Goal: Task Accomplishment & Management: Manage account settings

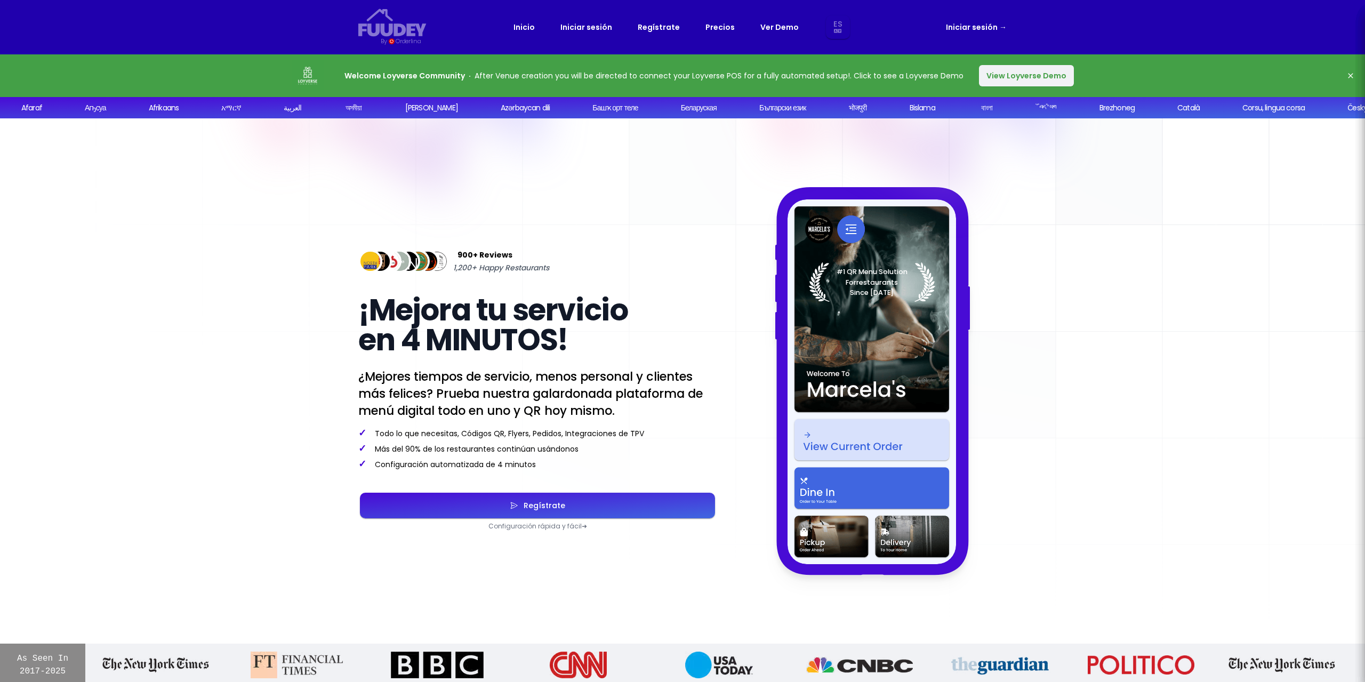
select select "es"
click at [983, 86] on button "View Loyverse Demo" at bounding box center [1026, 75] width 95 height 21
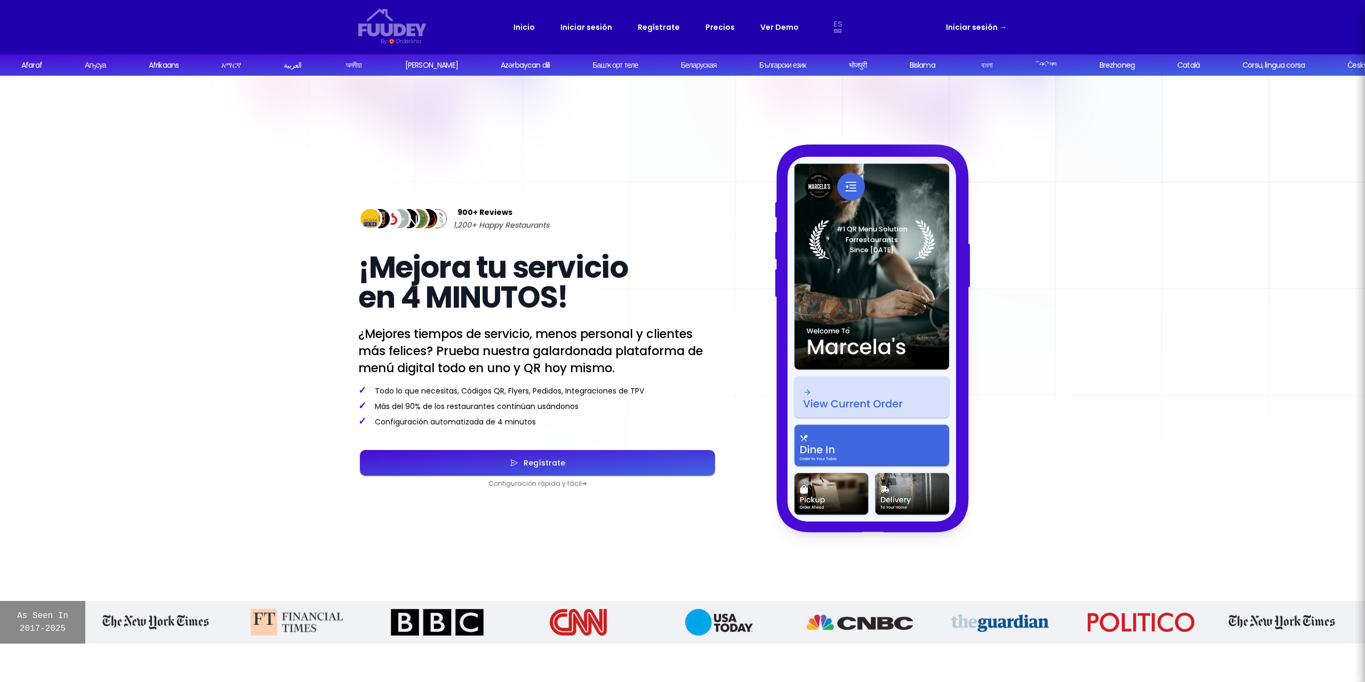
select select "es"
click at [543, 459] on div "Regístrate" at bounding box center [541, 462] width 47 height 7
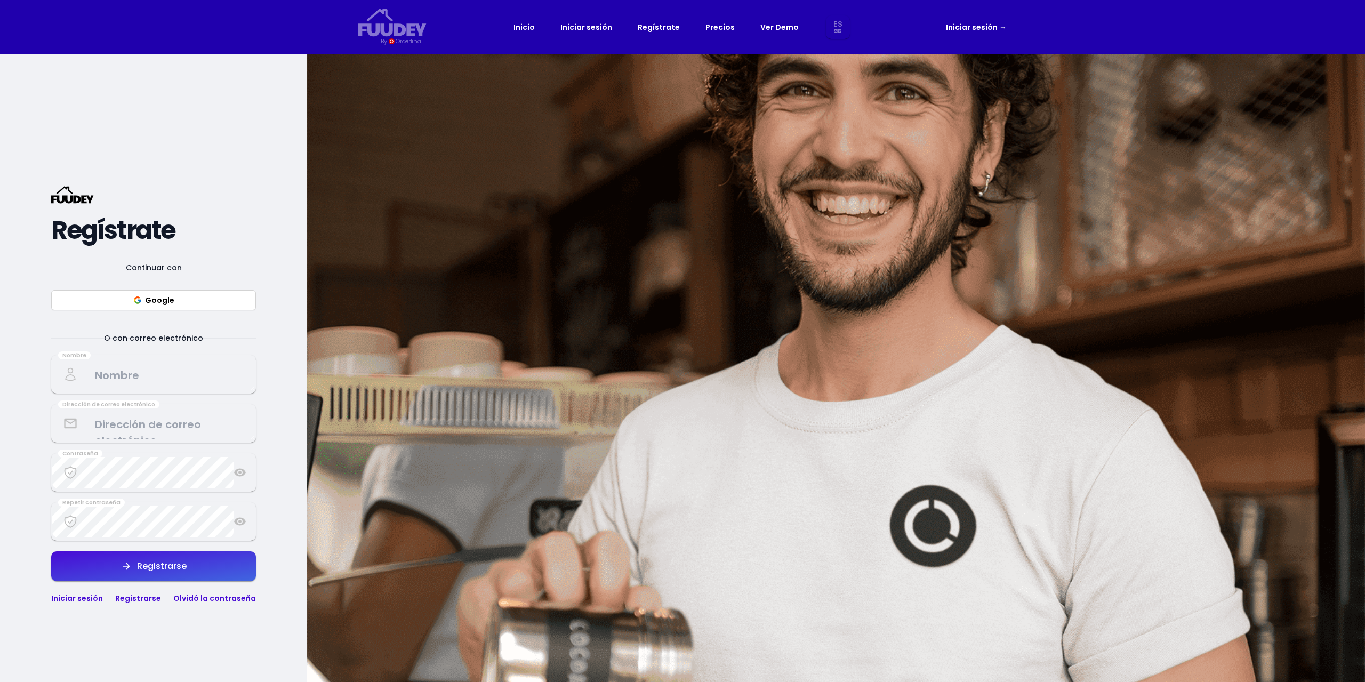
select select "es"
click at [187, 302] on button "Google" at bounding box center [153, 300] width 205 height 20
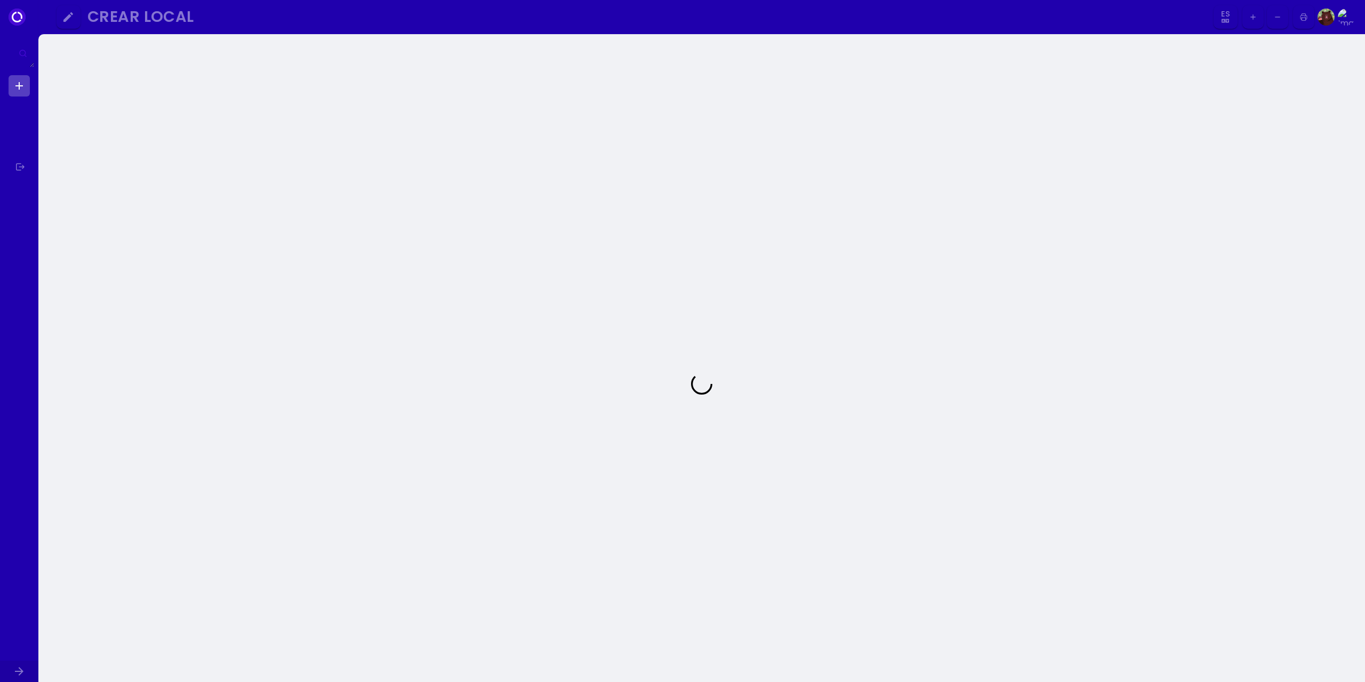
select select "es"
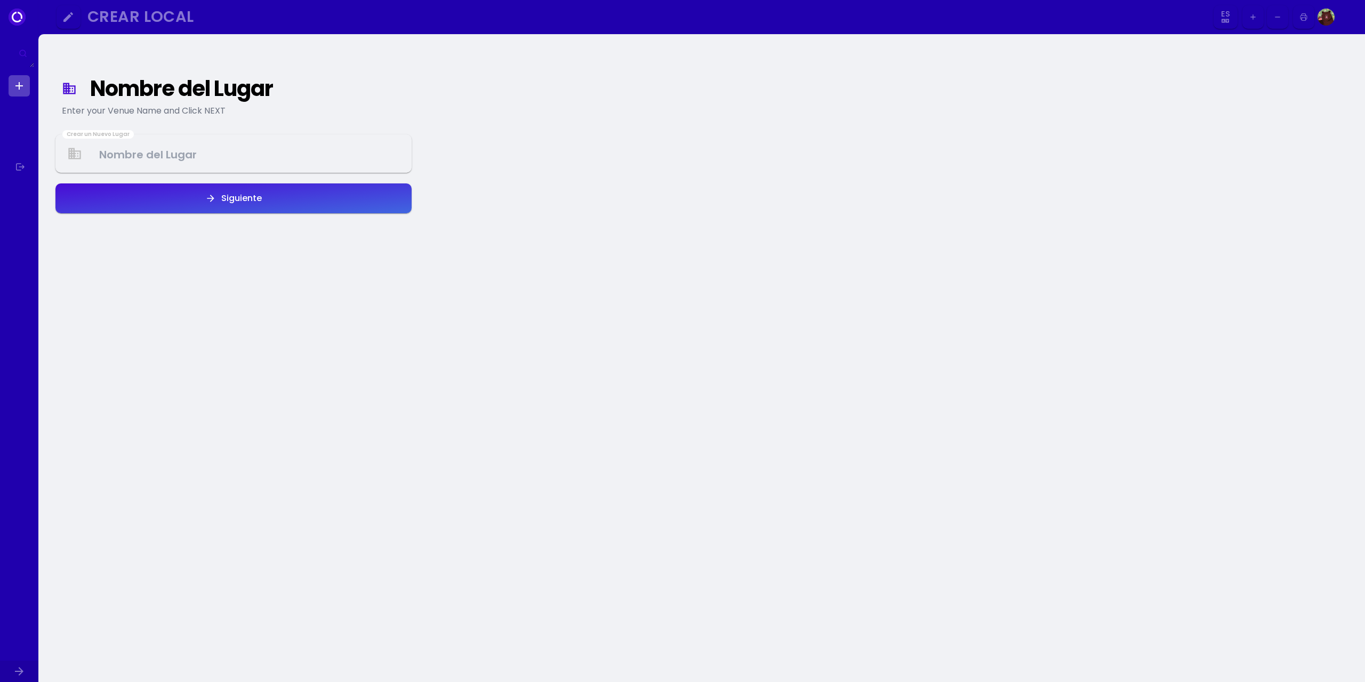
click at [178, 152] on Venue at bounding box center [234, 153] width 354 height 31
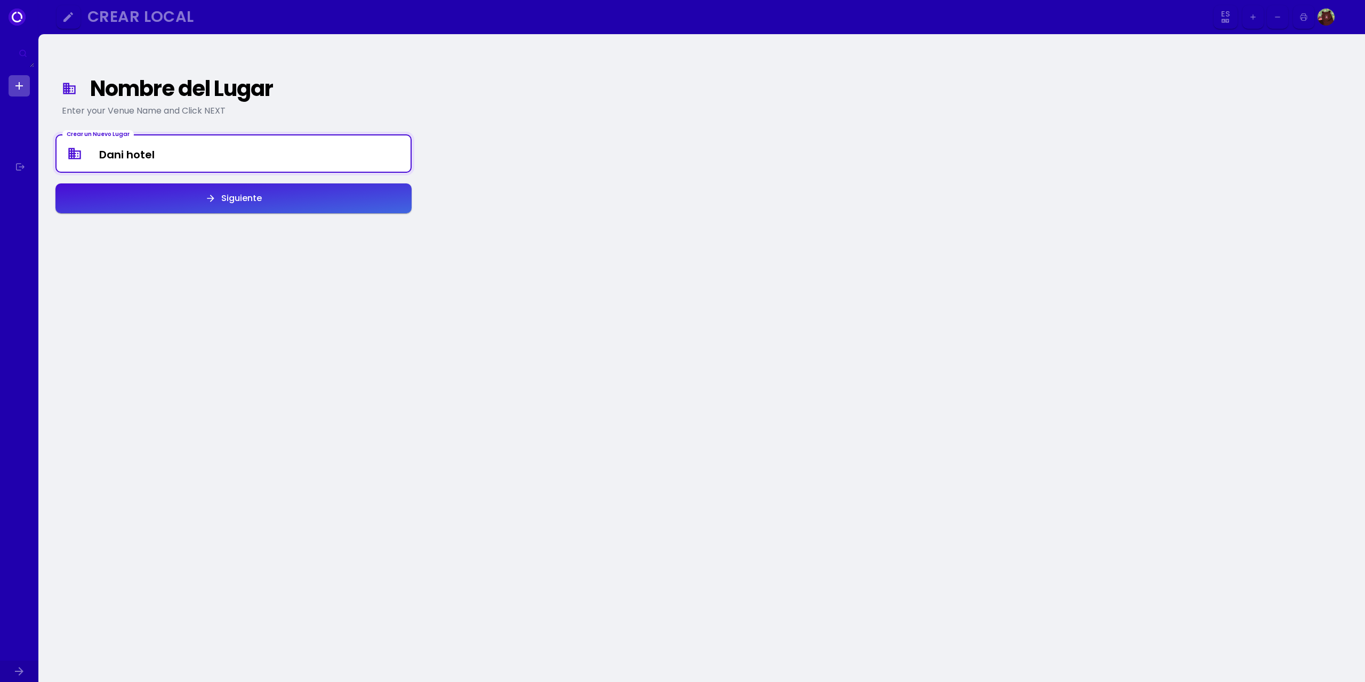
type Venue "Dani hotel"
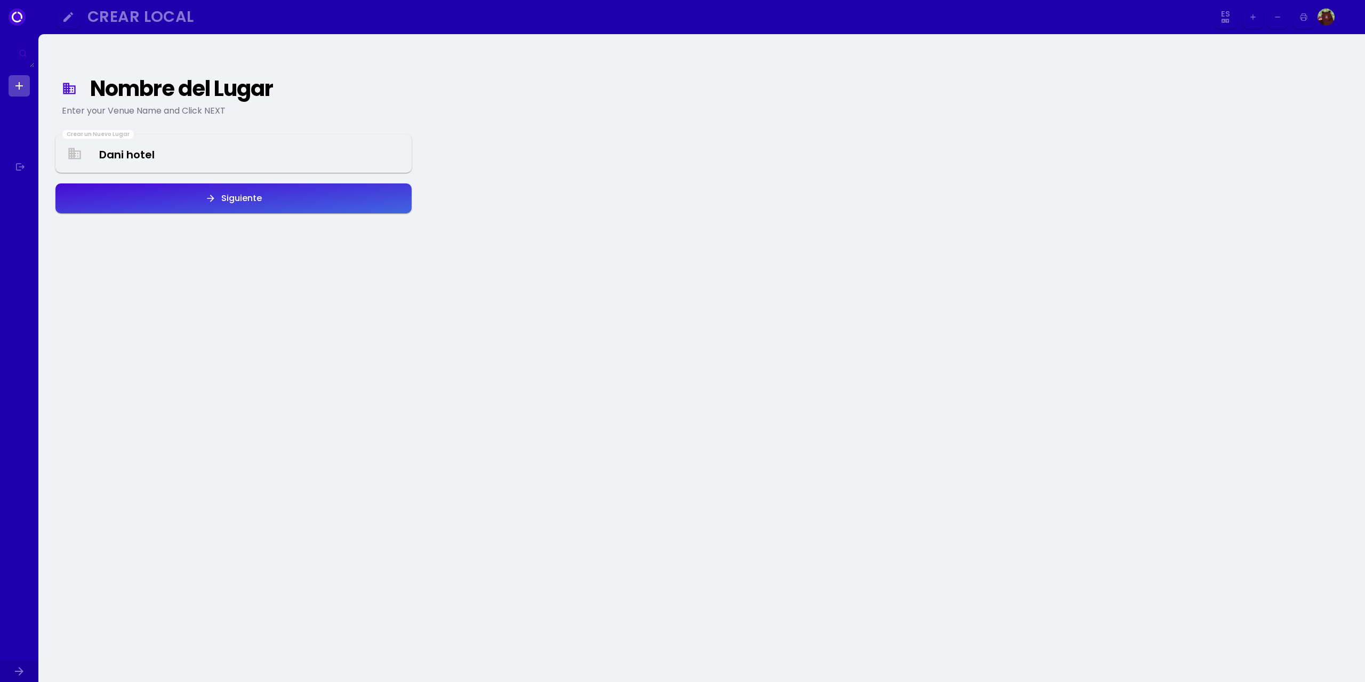
click at [226, 200] on div "Siguiente" at bounding box center [239, 198] width 46 height 9
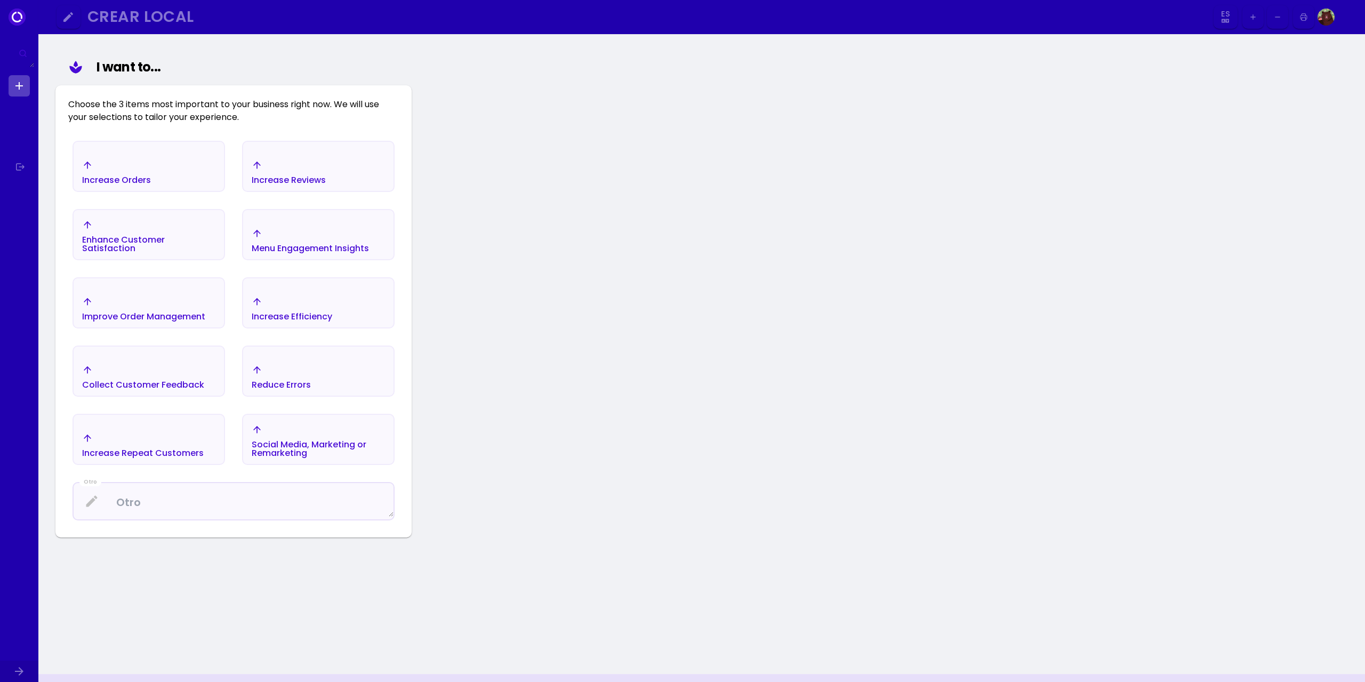
scroll to position [124, 0]
click at [182, 158] on div "Aumentar pedidos" at bounding box center [149, 170] width 150 height 37
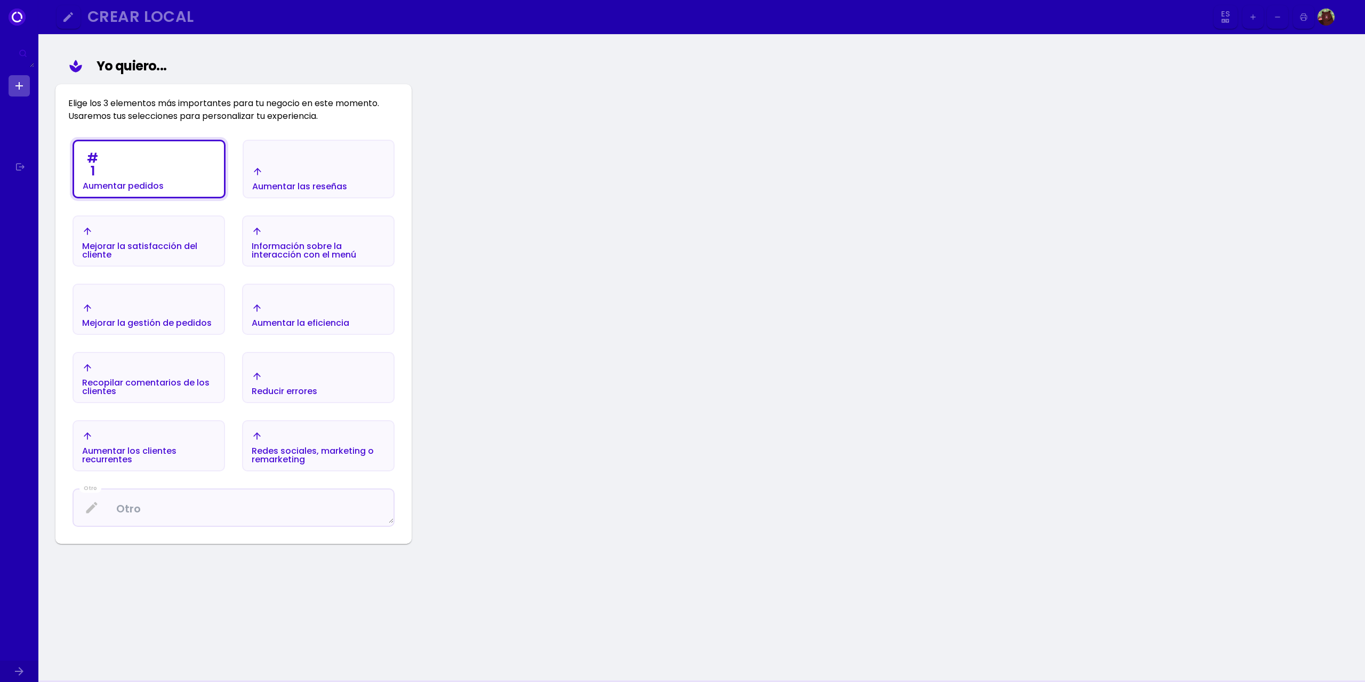
click at [194, 311] on div "Mejorar la gestión de pedidos" at bounding box center [147, 315] width 130 height 25
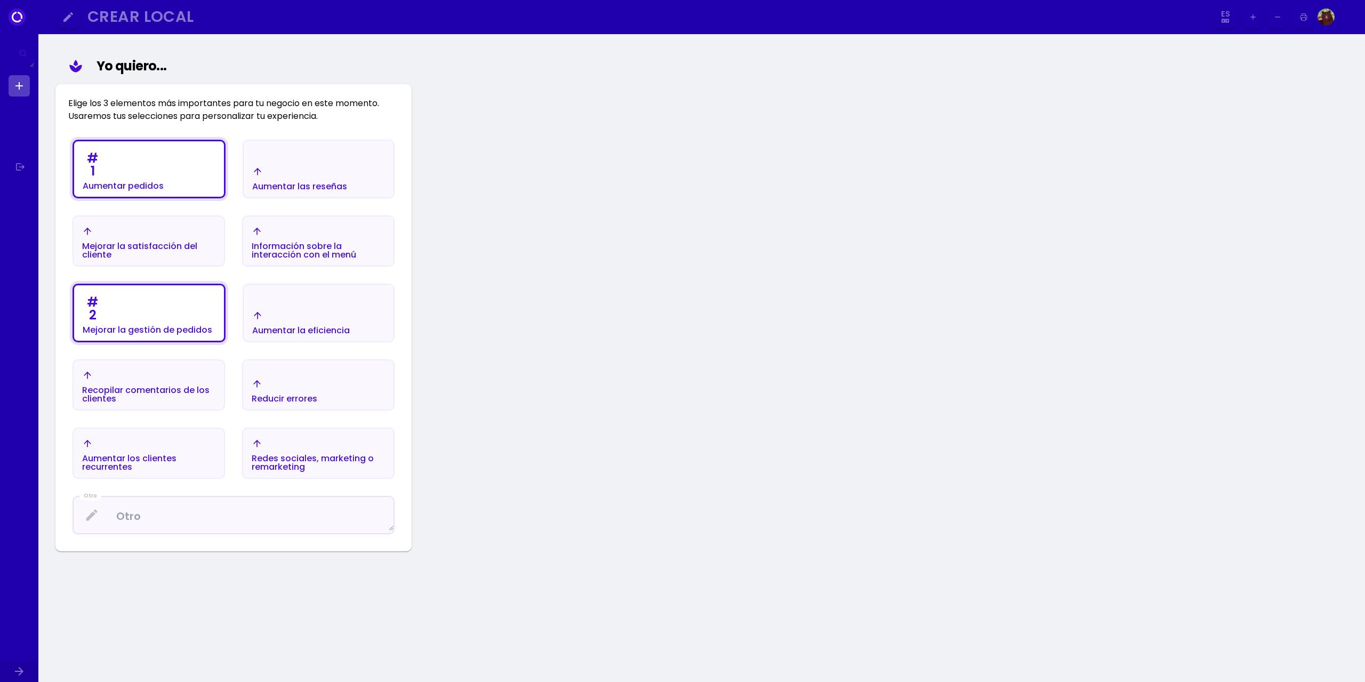
click at [329, 332] on font "Aumentar la eficiencia" at bounding box center [301, 330] width 98 height 12
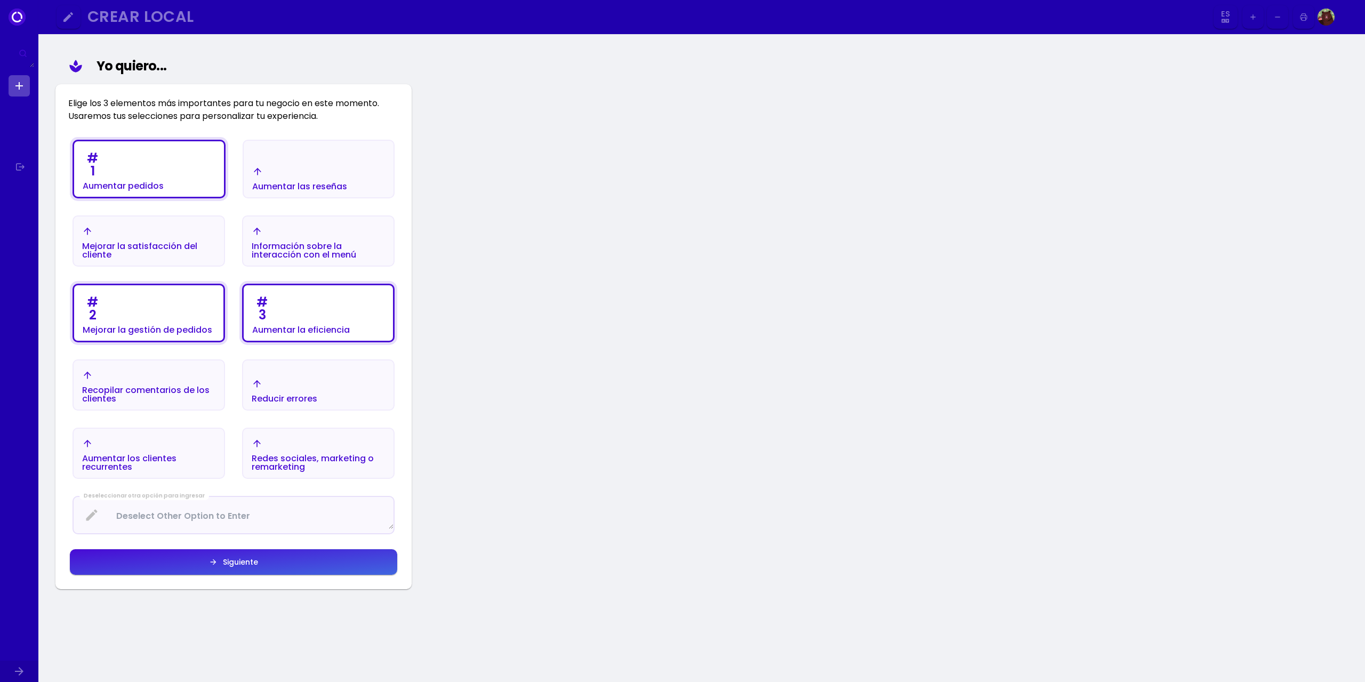
click at [342, 184] on font "Aumentar las reseñas" at bounding box center [299, 186] width 95 height 12
click at [320, 560] on button "Siguiente" at bounding box center [233, 562] width 327 height 26
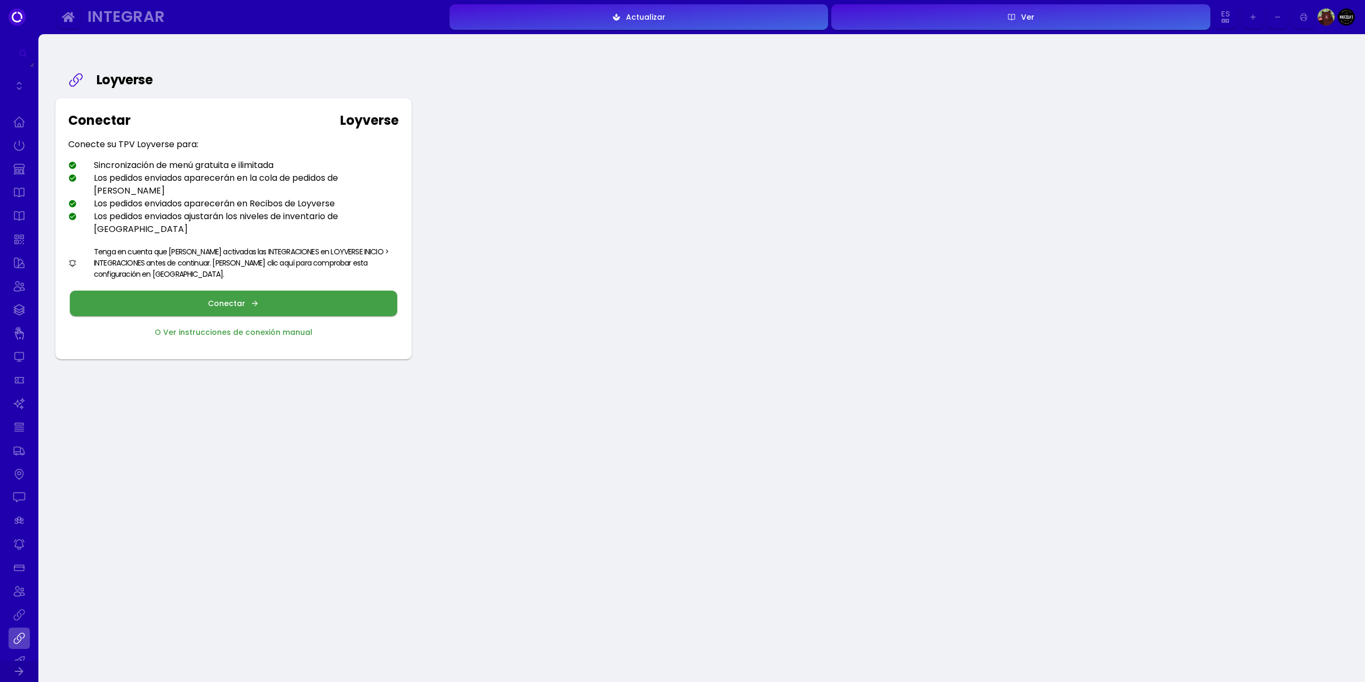
click at [245, 291] on button "Conectar" at bounding box center [233, 304] width 327 height 26
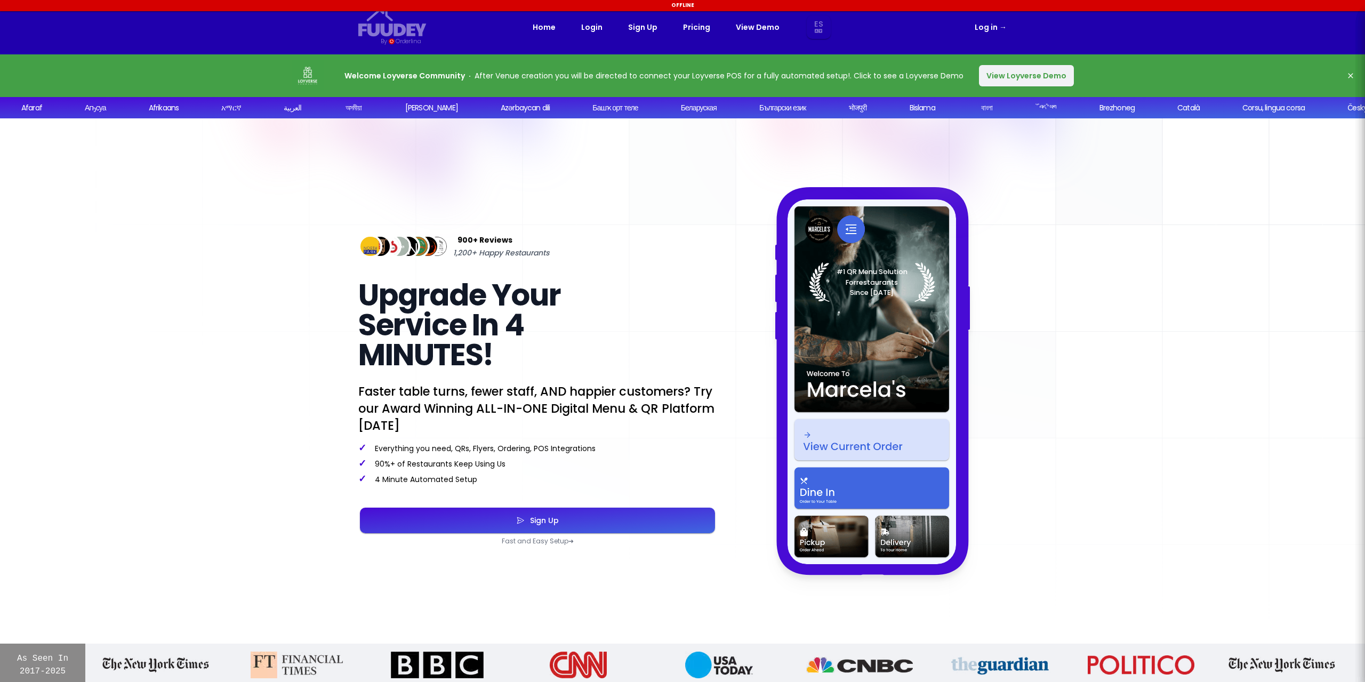
select select "es"
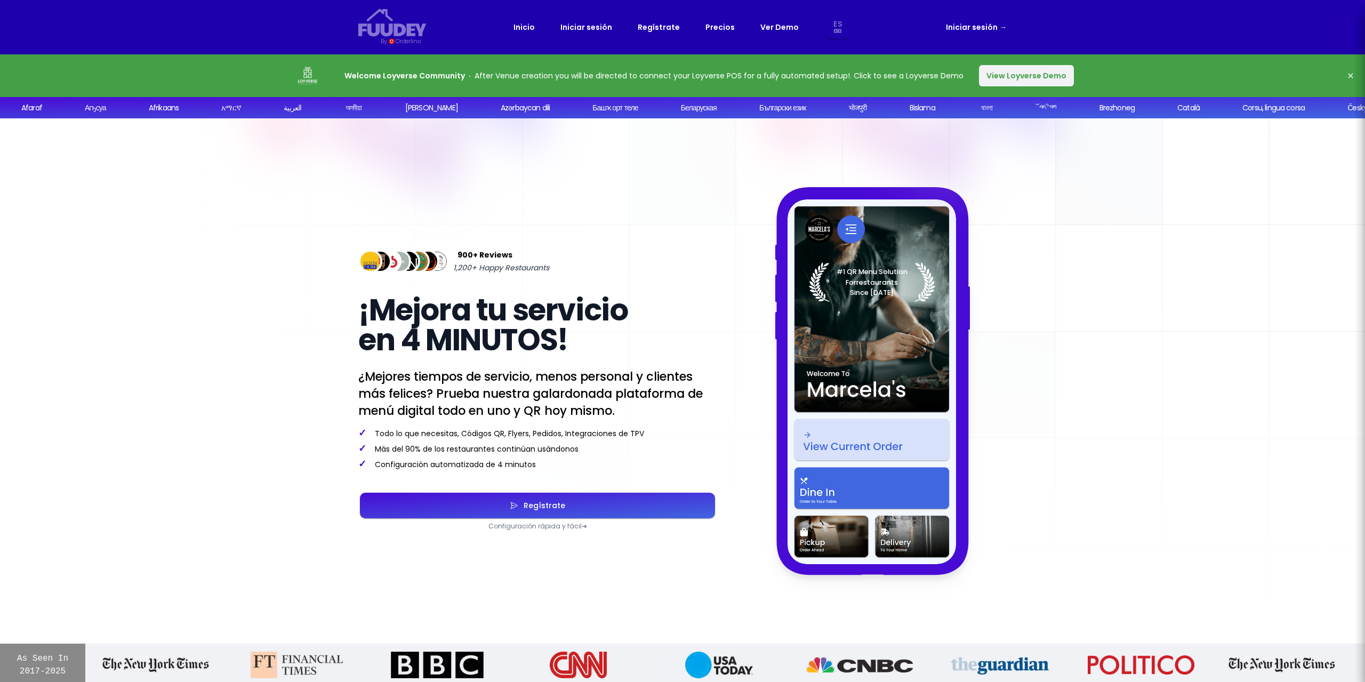
select select "es"
click at [535, 503] on div "Regístrate" at bounding box center [541, 505] width 47 height 7
select select "es"
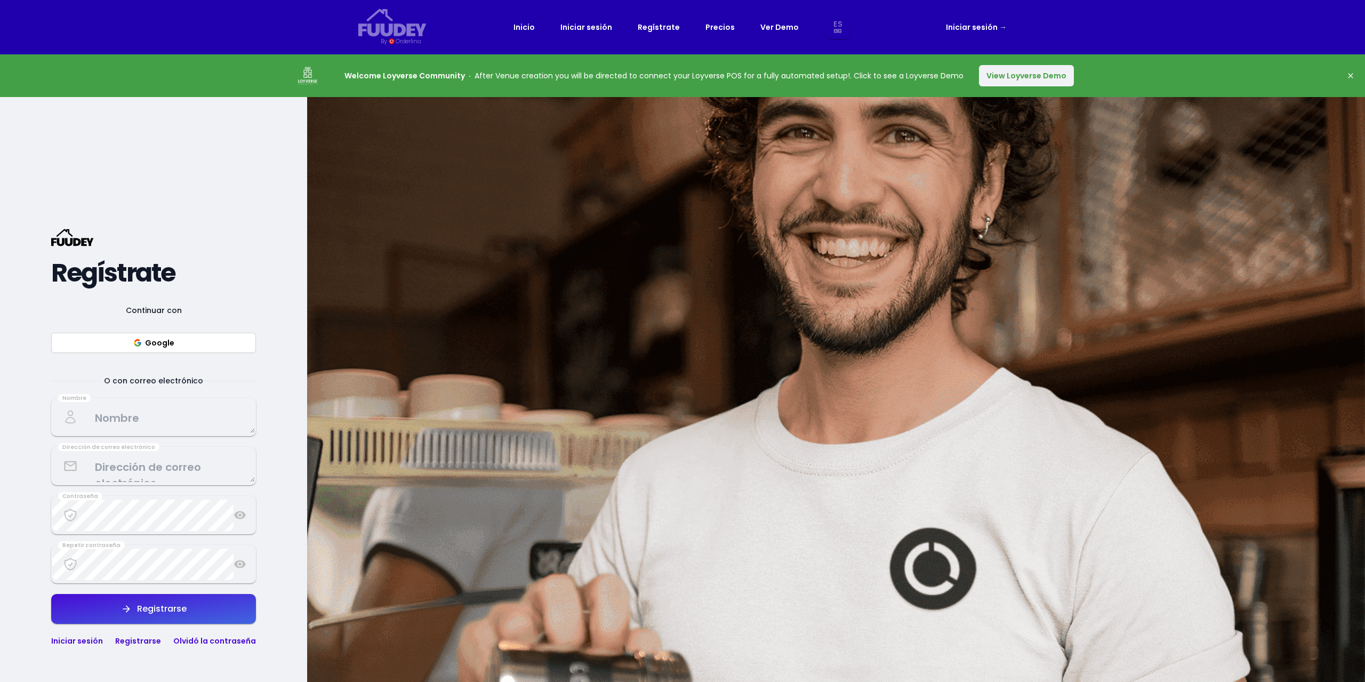
select select "es"
click at [85, 644] on link "Iniciar sesión" at bounding box center [77, 640] width 52 height 11
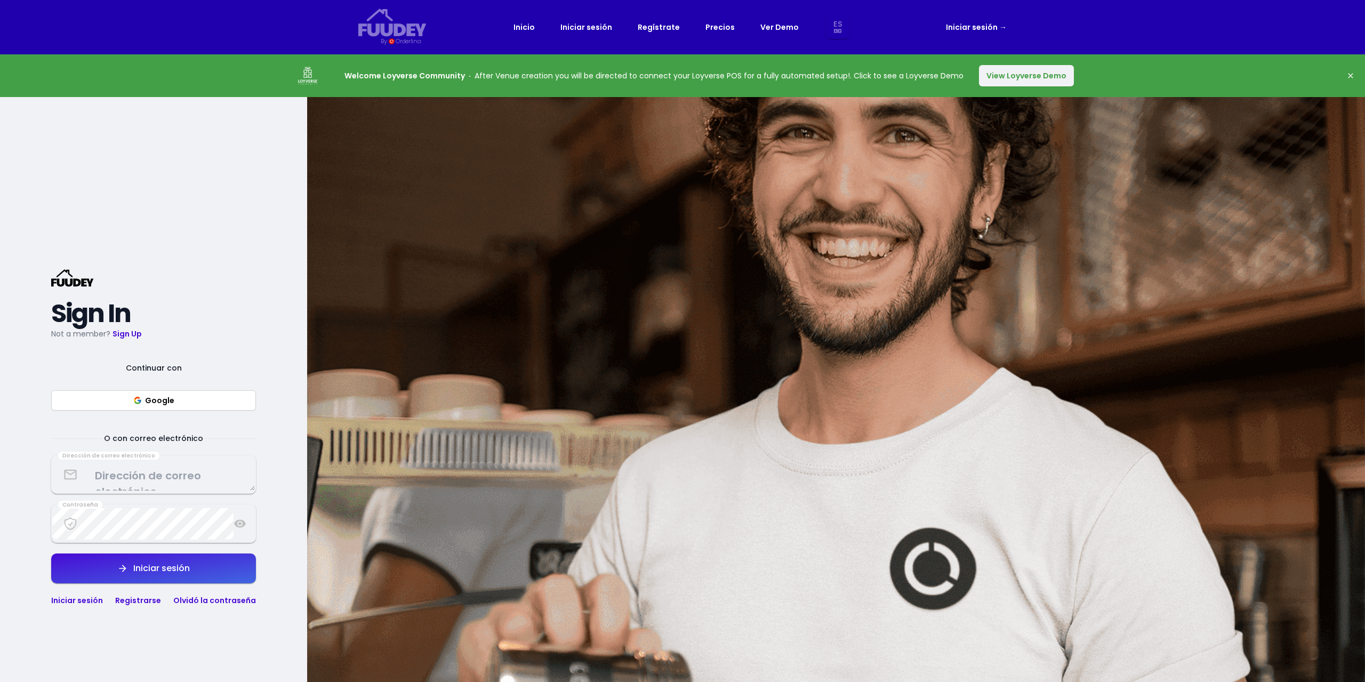
click at [67, 597] on link "Iniciar sesión" at bounding box center [77, 600] width 52 height 11
select select "es"
click at [156, 396] on button "Google" at bounding box center [153, 400] width 205 height 20
click at [1032, 76] on button "View Loyverse Demo" at bounding box center [1026, 75] width 95 height 21
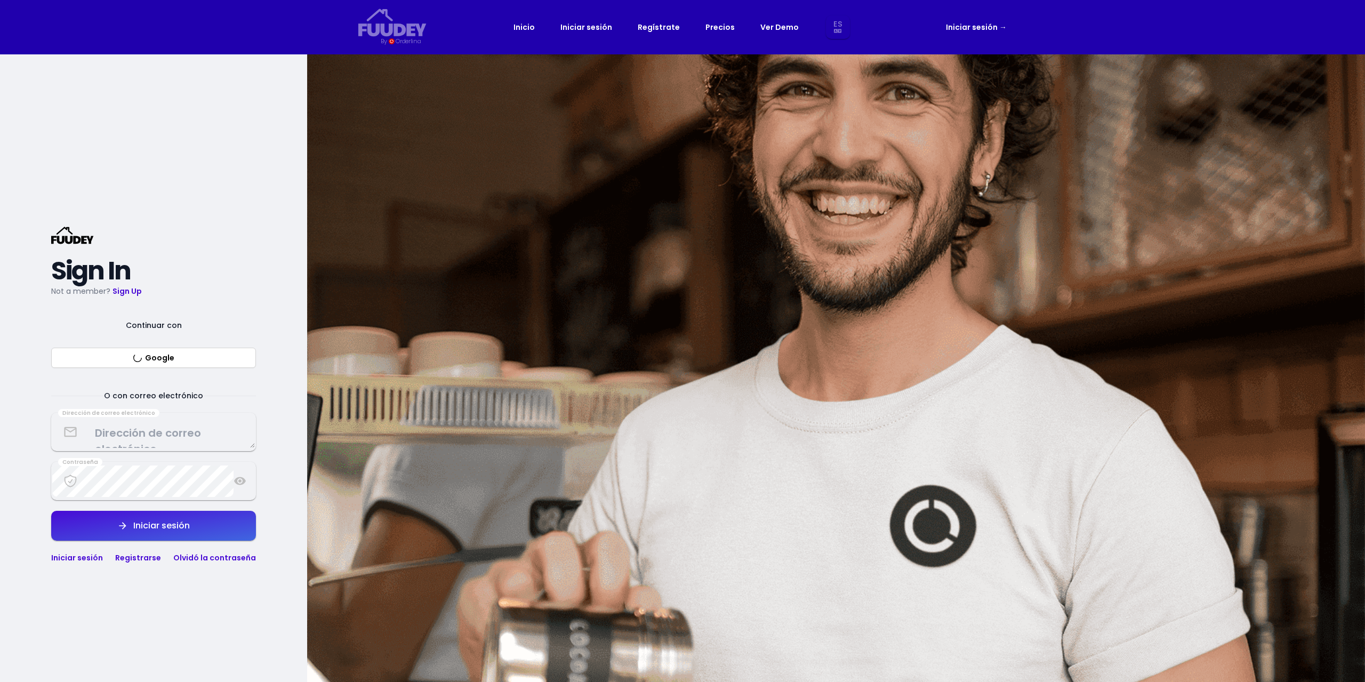
select select "es"
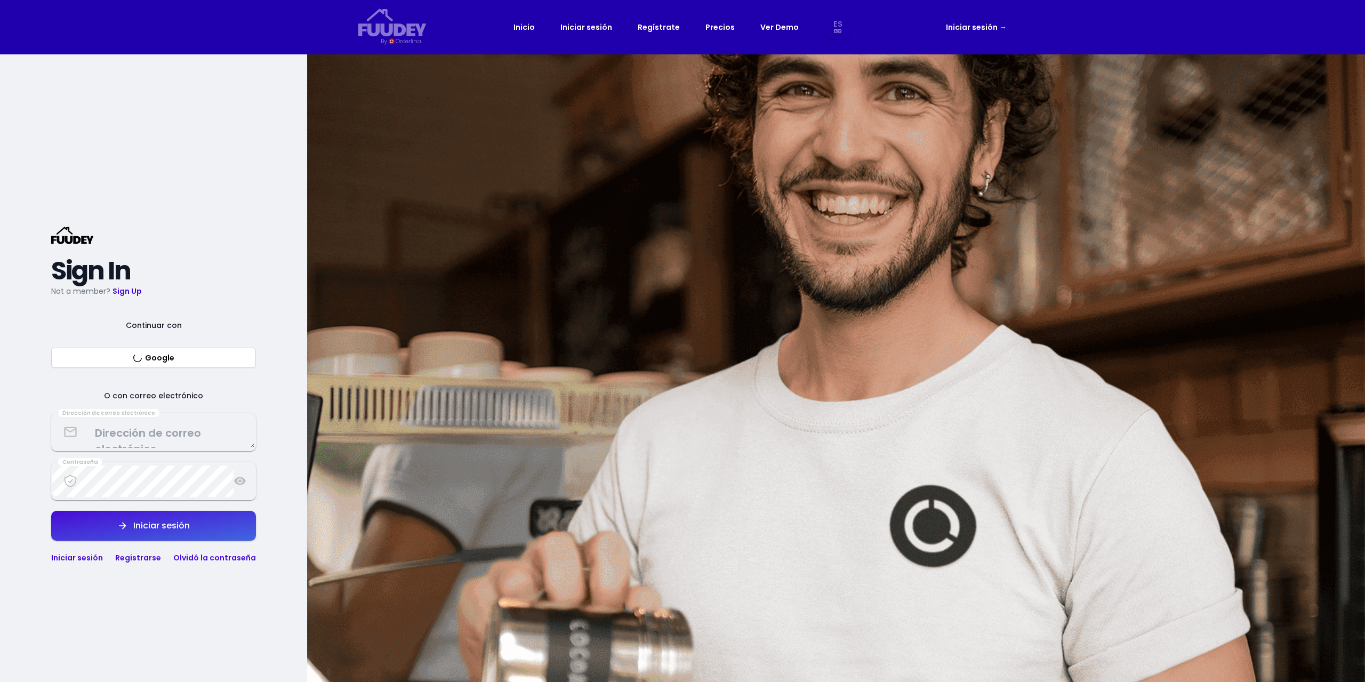
click at [75, 558] on link "Iniciar sesión" at bounding box center [77, 557] width 52 height 11
click at [143, 525] on div "Iniciar sesión" at bounding box center [159, 525] width 62 height 9
select select "es"
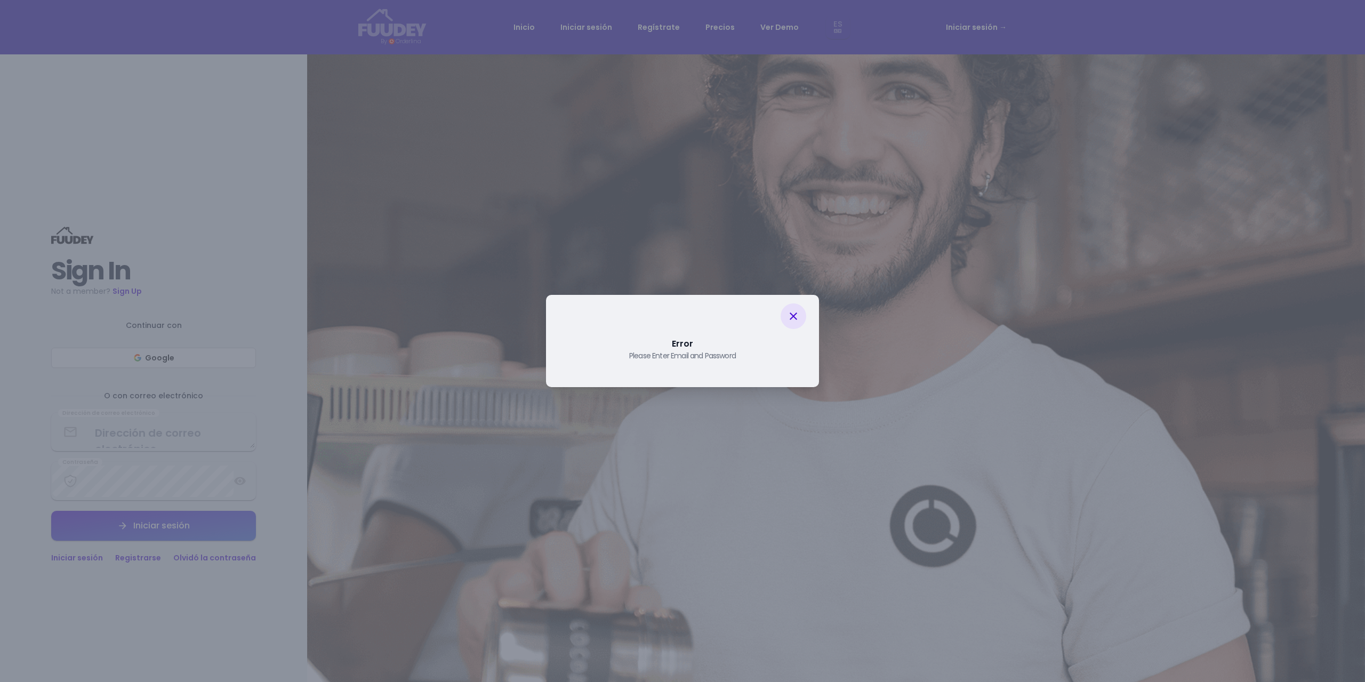
drag, startPoint x: 802, startPoint y: 317, endPoint x: 793, endPoint y: 317, distance: 8.5
click at [797, 317] on div at bounding box center [793, 316] width 26 height 26
select select "es"
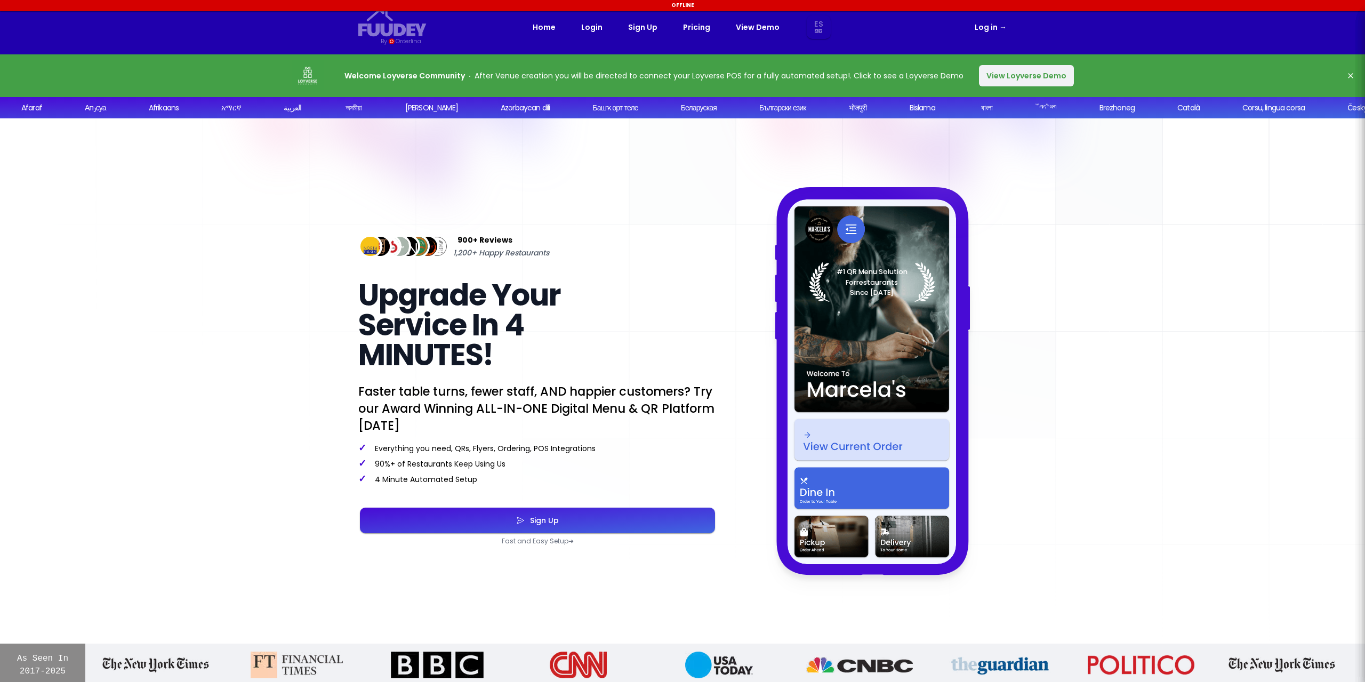
select select "es"
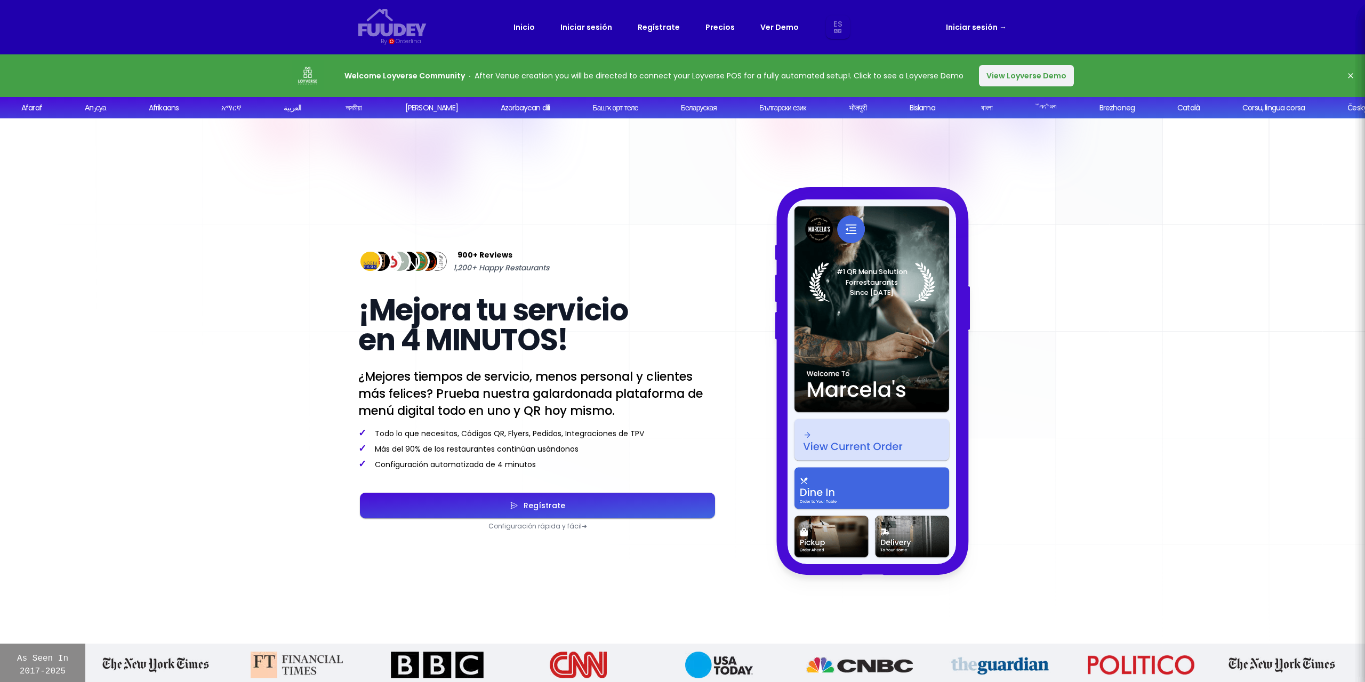
select select "es"
click at [552, 504] on div "Regístrate" at bounding box center [541, 505] width 47 height 7
select select "es"
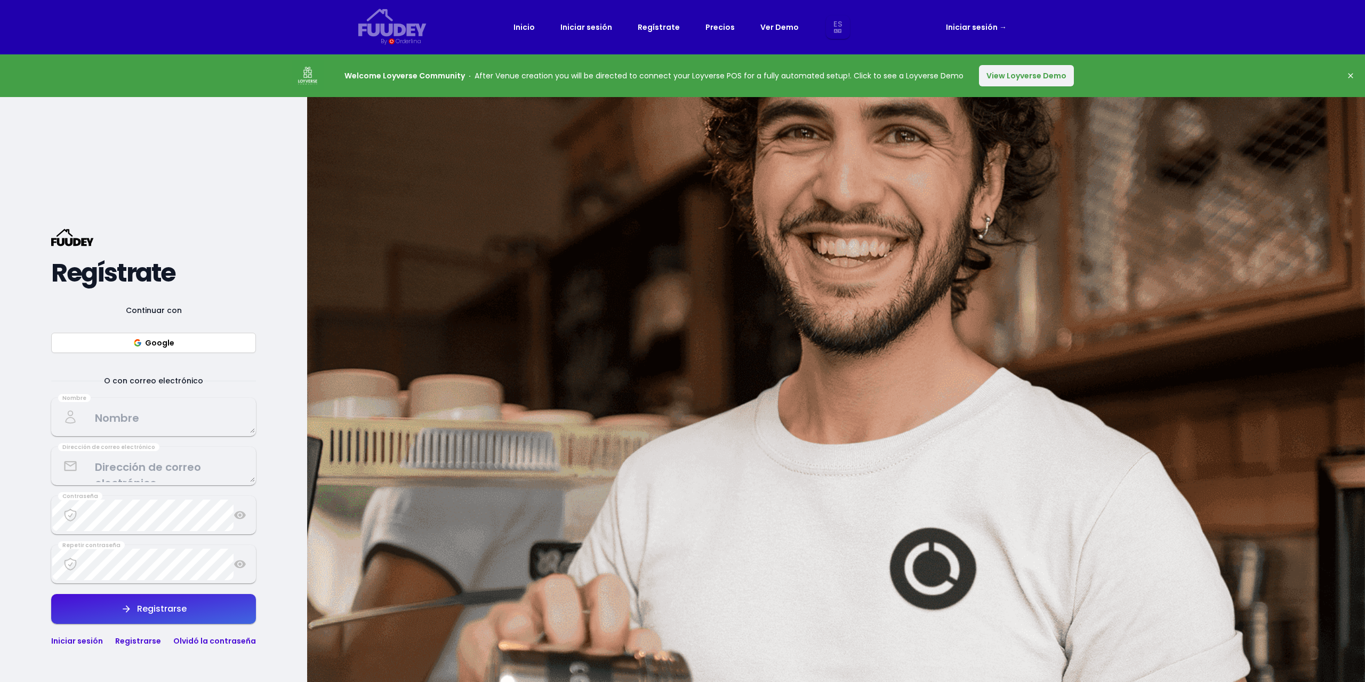
click at [69, 638] on link "Iniciar sesión" at bounding box center [77, 640] width 52 height 11
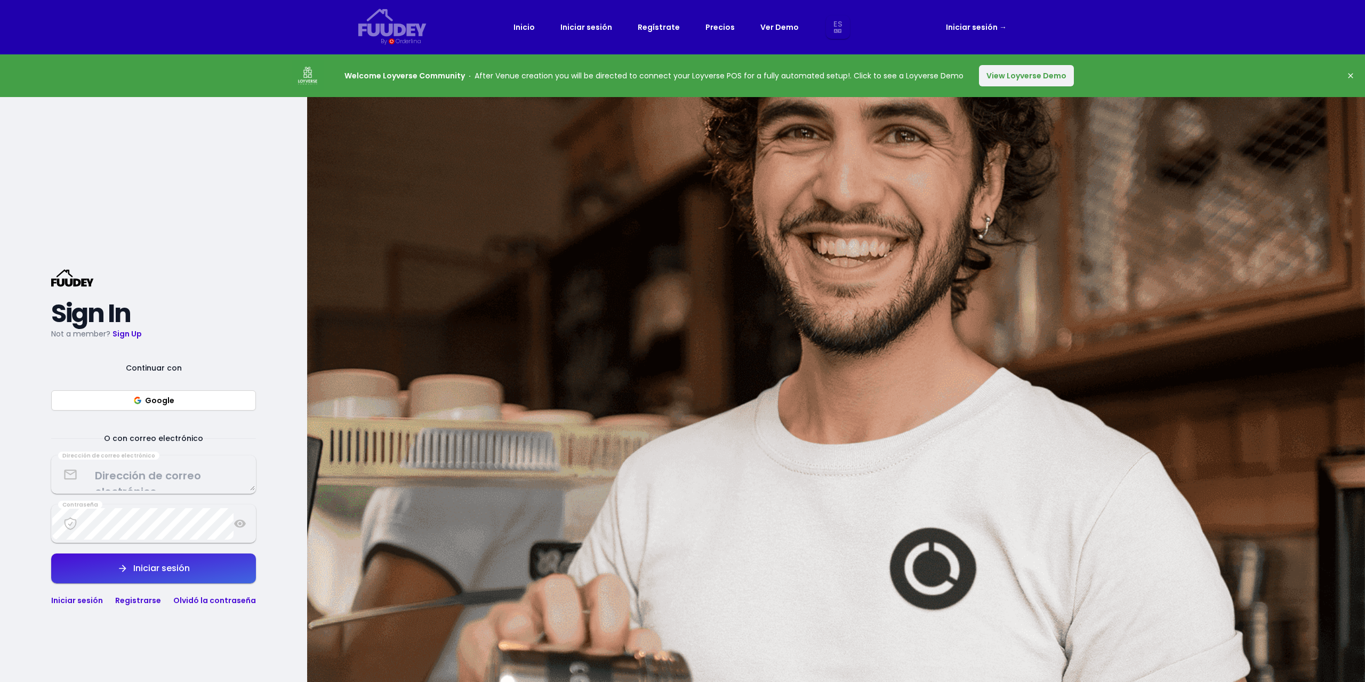
click at [73, 599] on link "Iniciar sesión" at bounding box center [77, 600] width 52 height 11
click at [159, 401] on button "Google" at bounding box center [153, 400] width 205 height 20
select select "es"
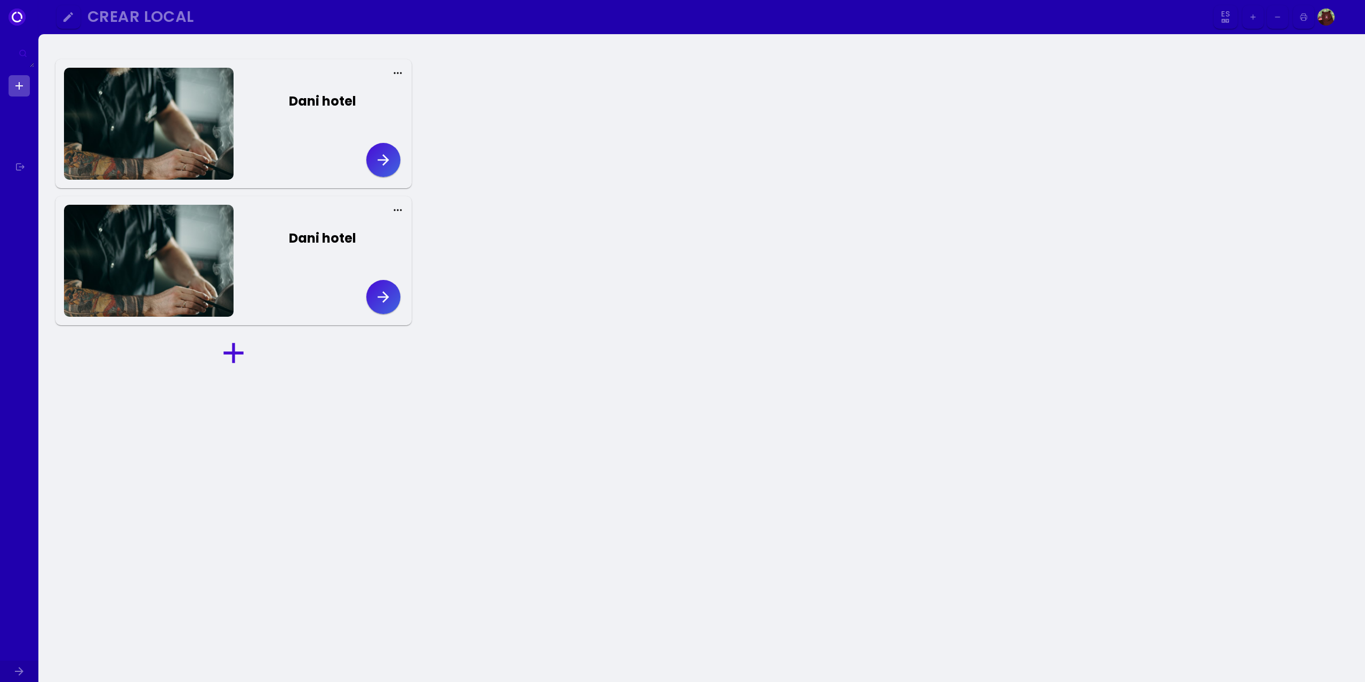
click at [366, 285] on div "Dani hotel" at bounding box center [318, 261] width 170 height 112
click at [367, 295] on button "button" at bounding box center [383, 297] width 34 height 34
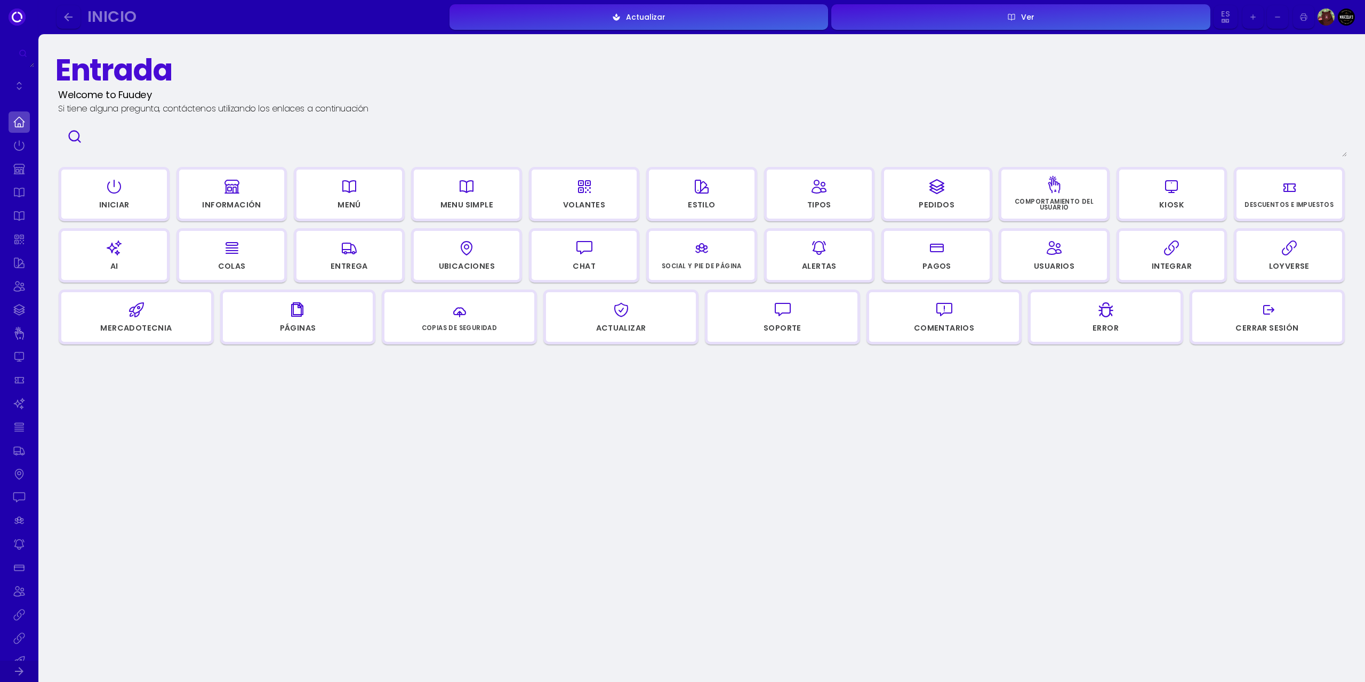
click at [135, 197] on div "button" at bounding box center [114, 187] width 96 height 26
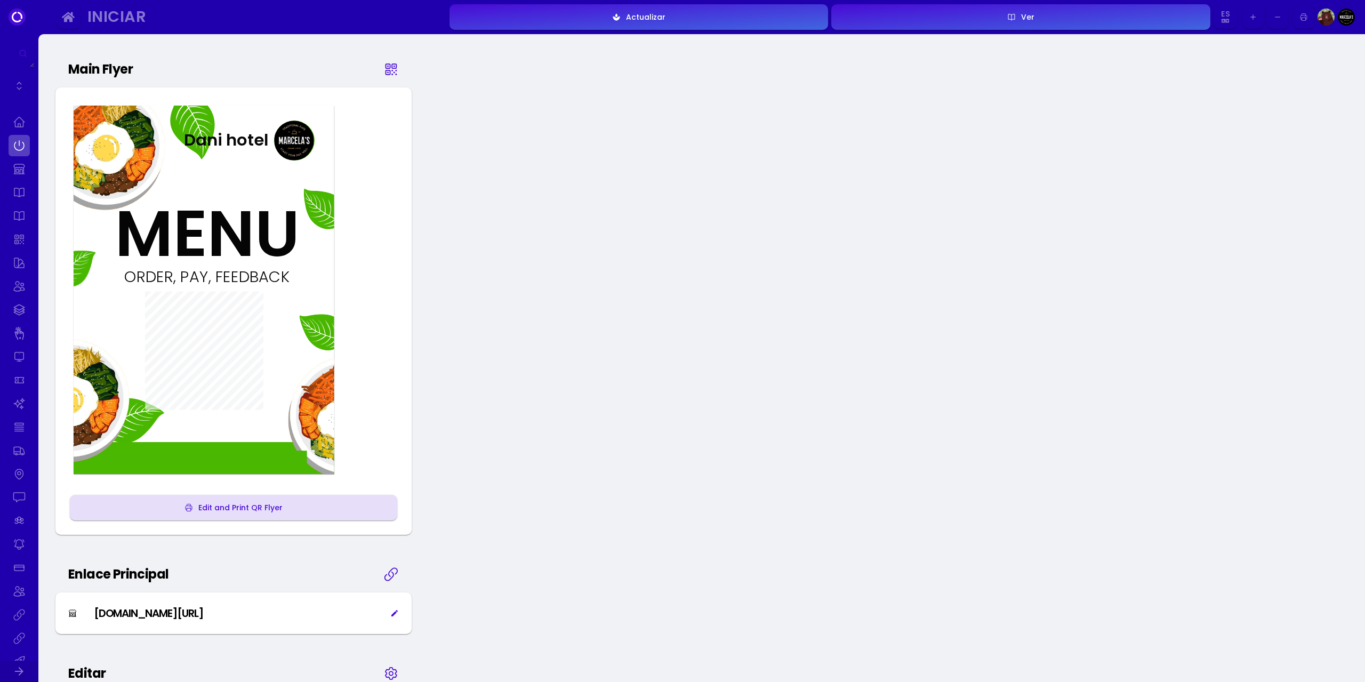
scroll to position [249, 0]
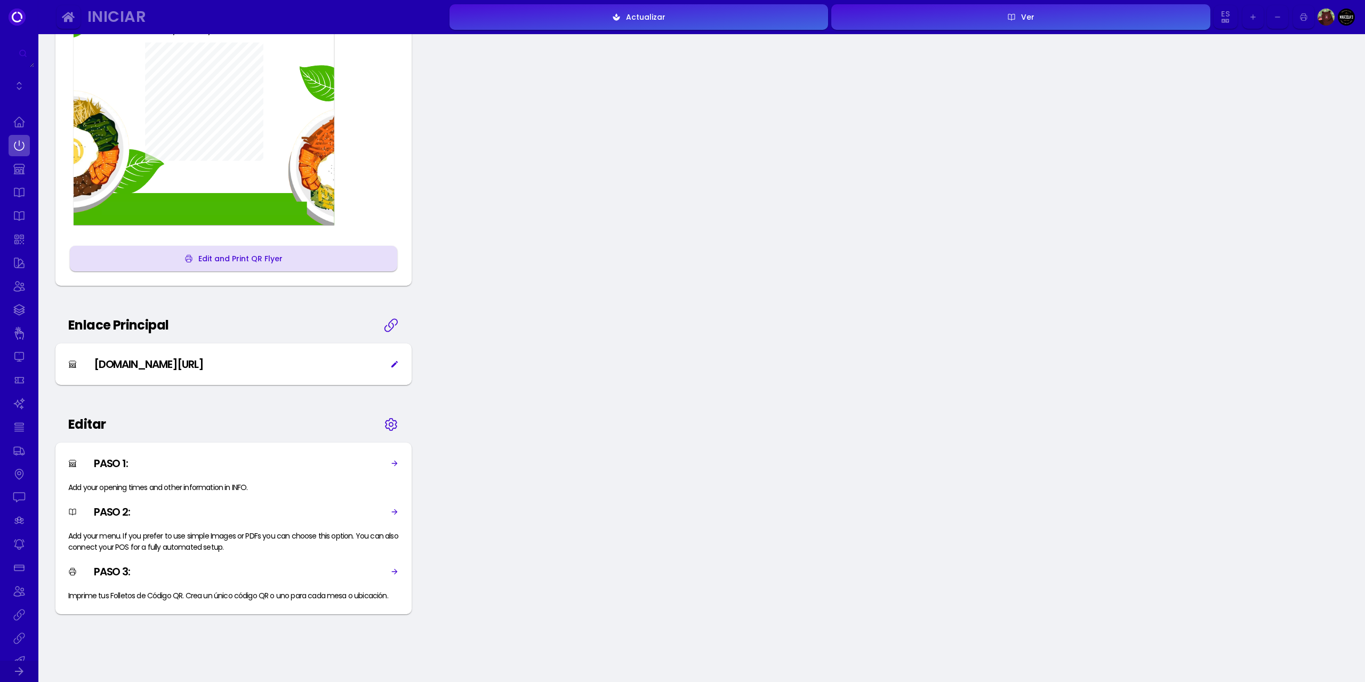
click at [203, 364] on div "[DOMAIN_NAME][URL]" at bounding box center [148, 364] width 109 height 16
click at [203, 356] on div "[DOMAIN_NAME][URL]" at bounding box center [148, 364] width 109 height 16
click at [222, 488] on div "Add your opening times and other information in INFO." at bounding box center [157, 487] width 179 height 11
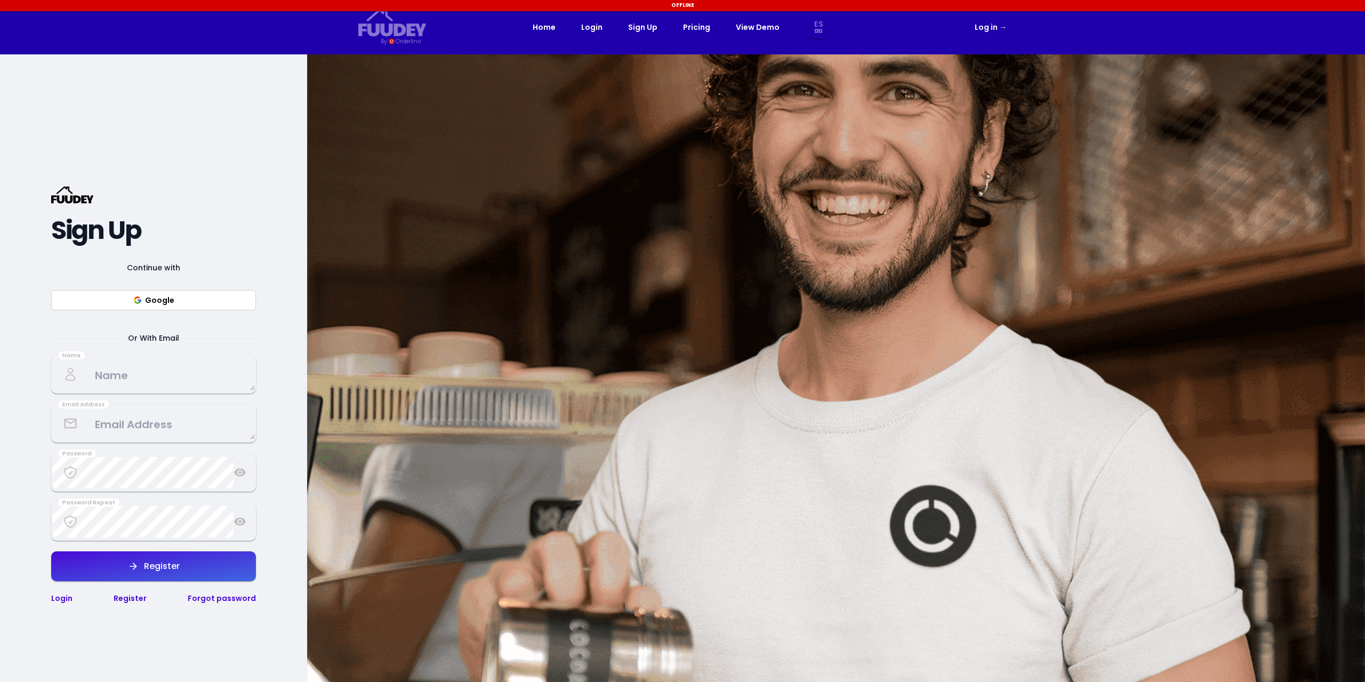
select select "es"
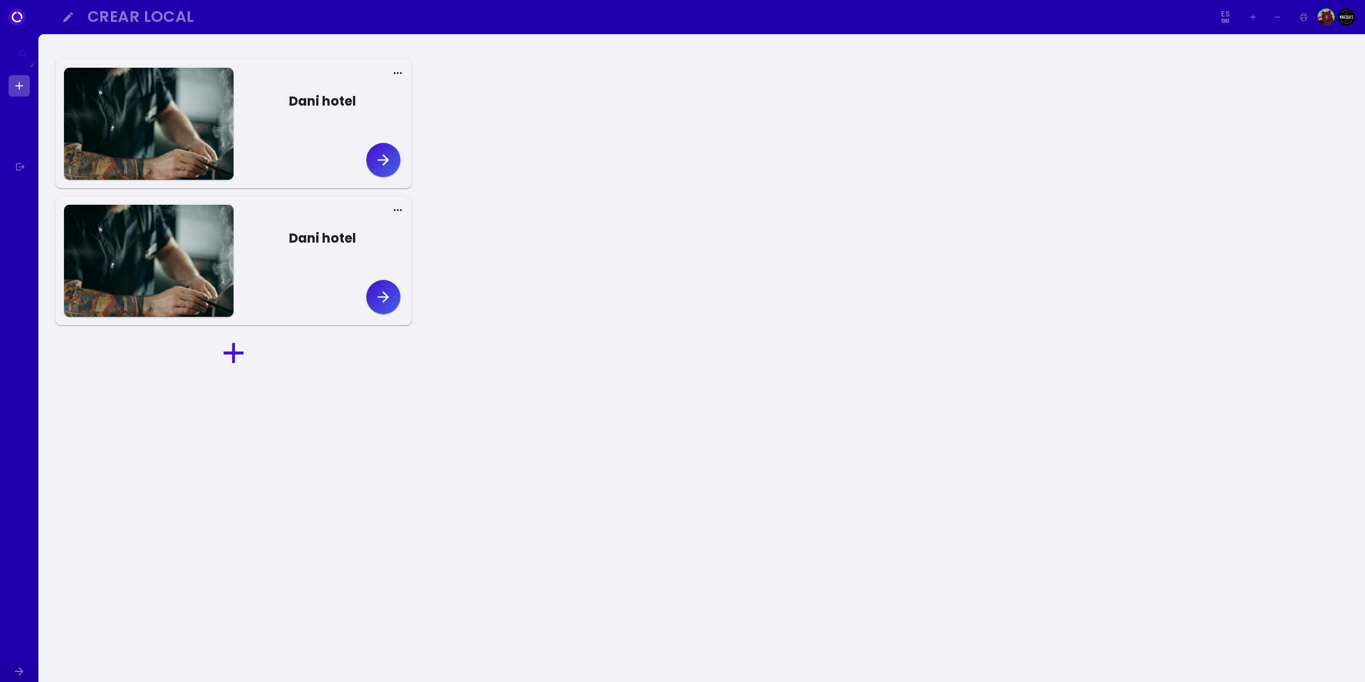
click at [182, 227] on div at bounding box center [149, 261] width 170 height 112
click at [385, 297] on icon "button" at bounding box center [382, 296] width 11 height 11
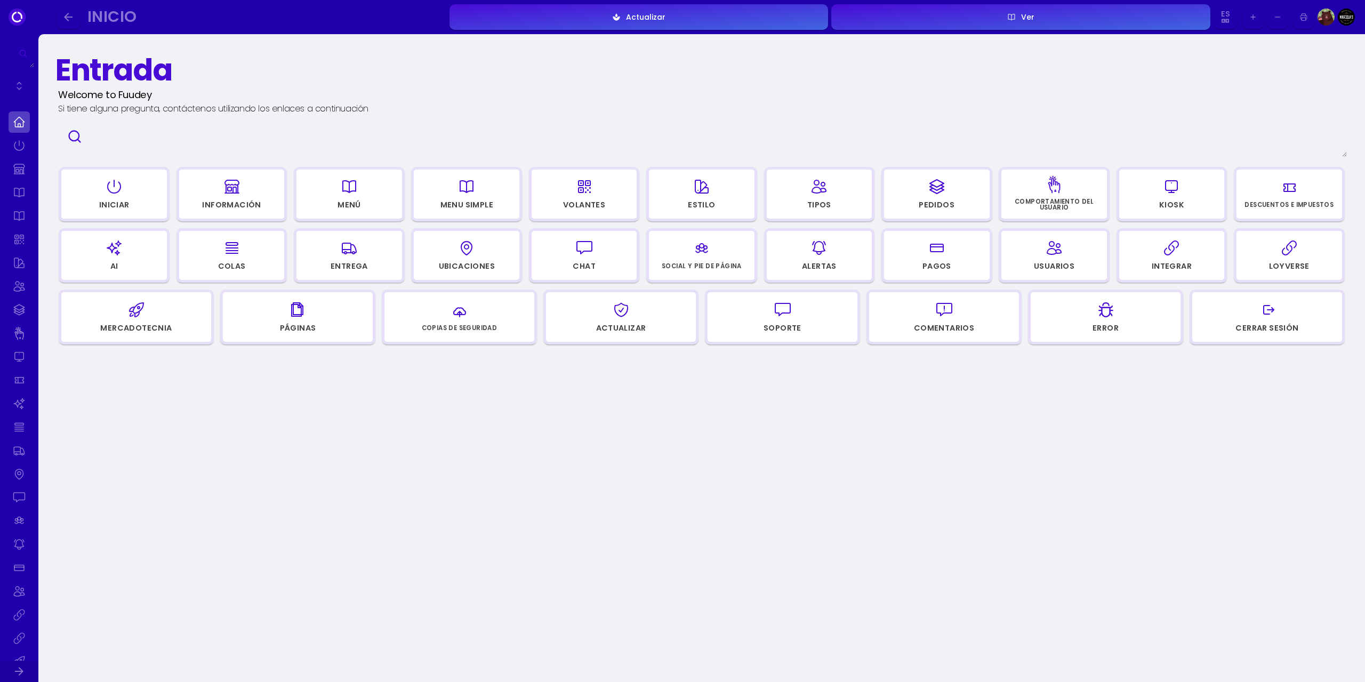
click at [144, 195] on div "button" at bounding box center [114, 187] width 96 height 26
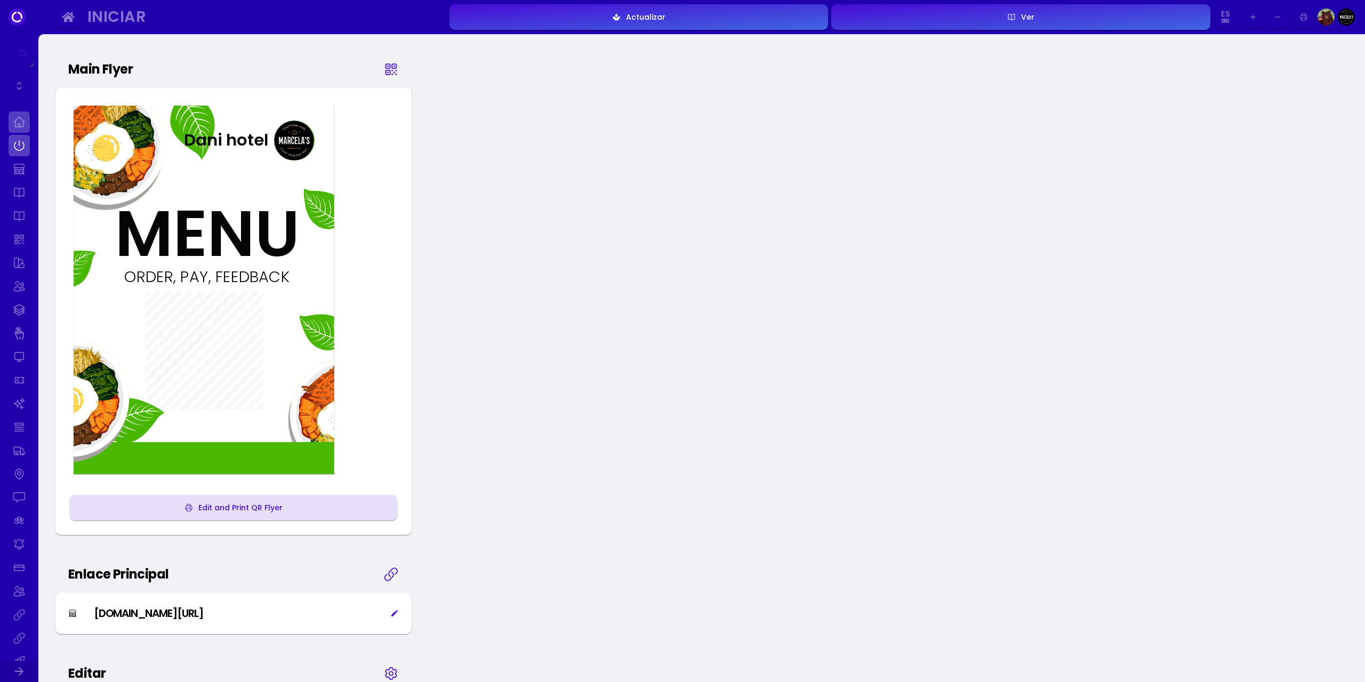
click at [14, 123] on link at bounding box center [19, 121] width 21 height 21
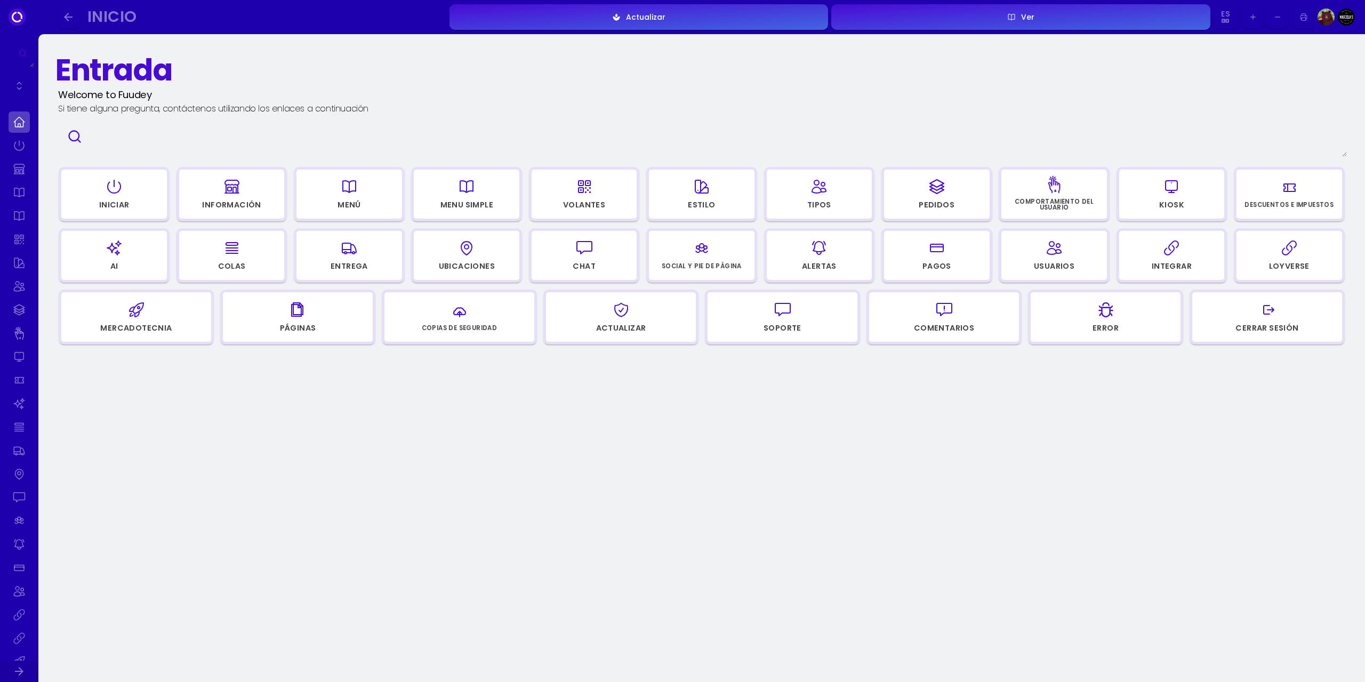
click at [342, 190] on icon "button" at bounding box center [349, 186] width 17 height 53
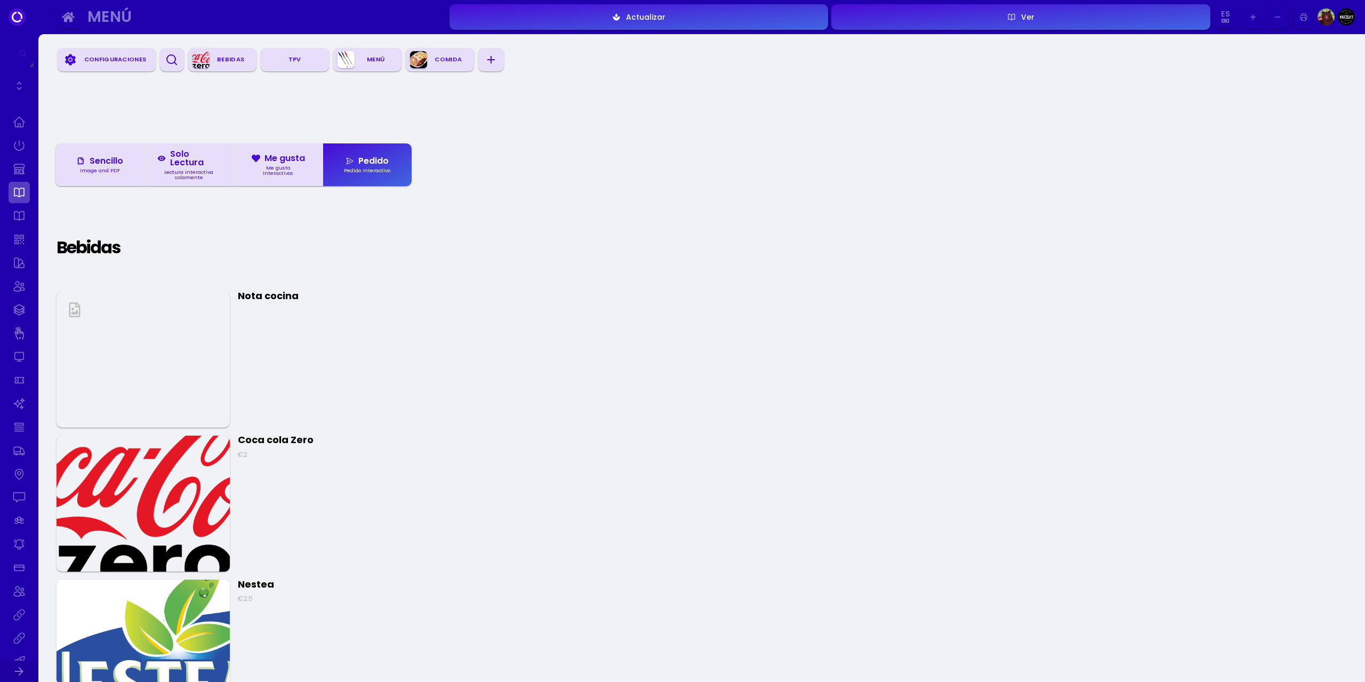
click at [291, 172] on div "Me gusta interactivos" at bounding box center [278, 170] width 63 height 10
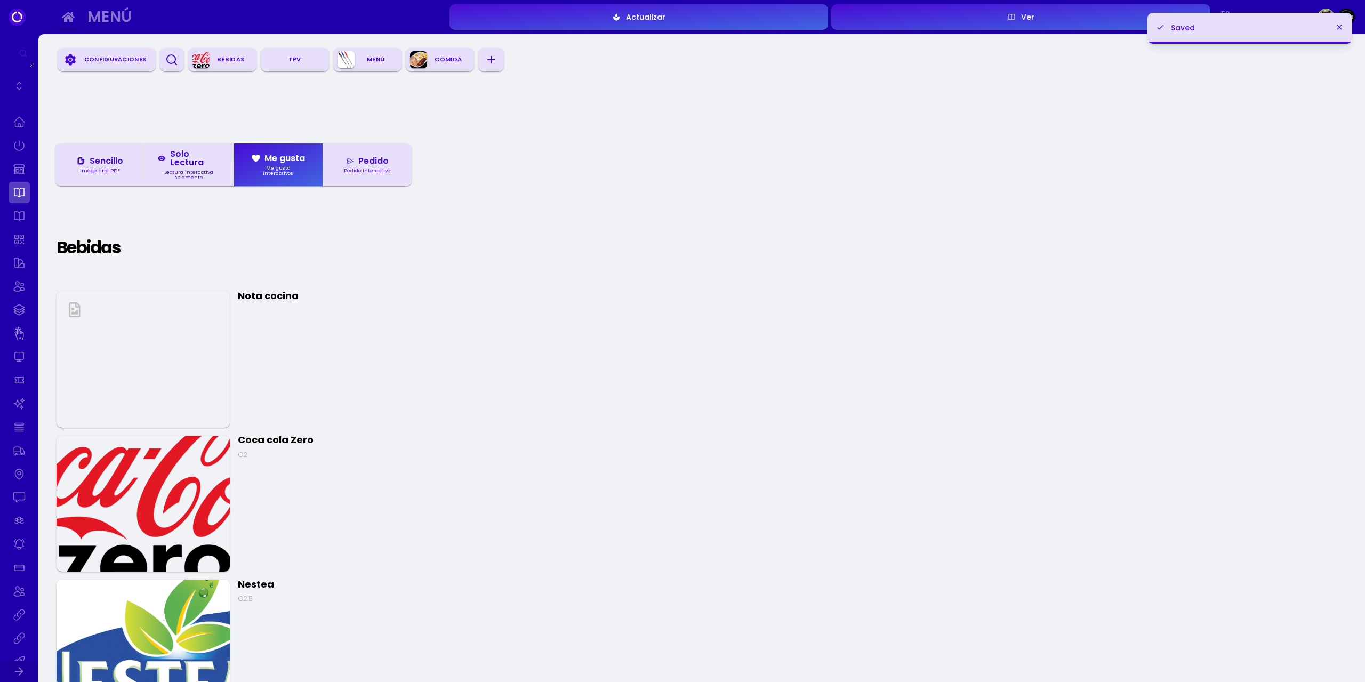
click at [211, 172] on div "Lectura interactiva solamente" at bounding box center [188, 175] width 63 height 10
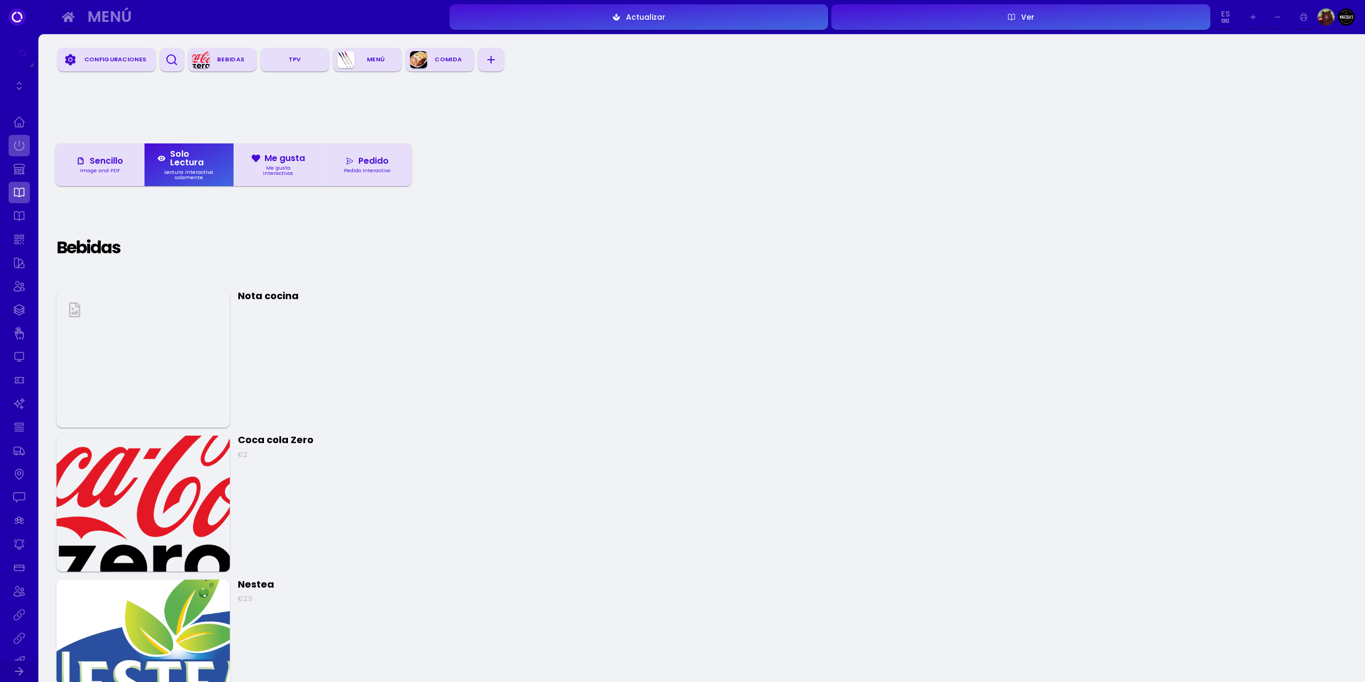
click at [15, 149] on link at bounding box center [19, 145] width 21 height 21
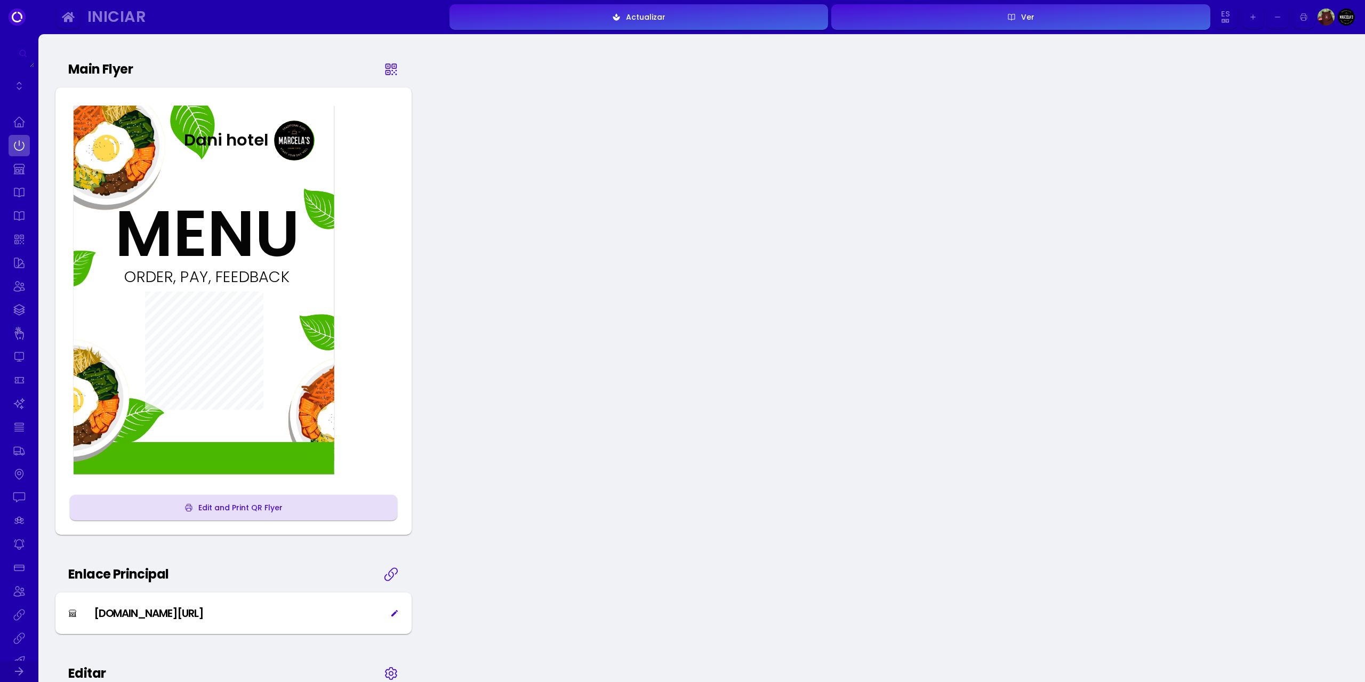
click at [391, 615] on icon at bounding box center [394, 613] width 9 height 9
select select "EUR"
click at [162, 611] on div "[DOMAIN_NAME][URL]" at bounding box center [148, 613] width 109 height 16
click at [13, 170] on link at bounding box center [19, 168] width 21 height 21
select select "EUR"
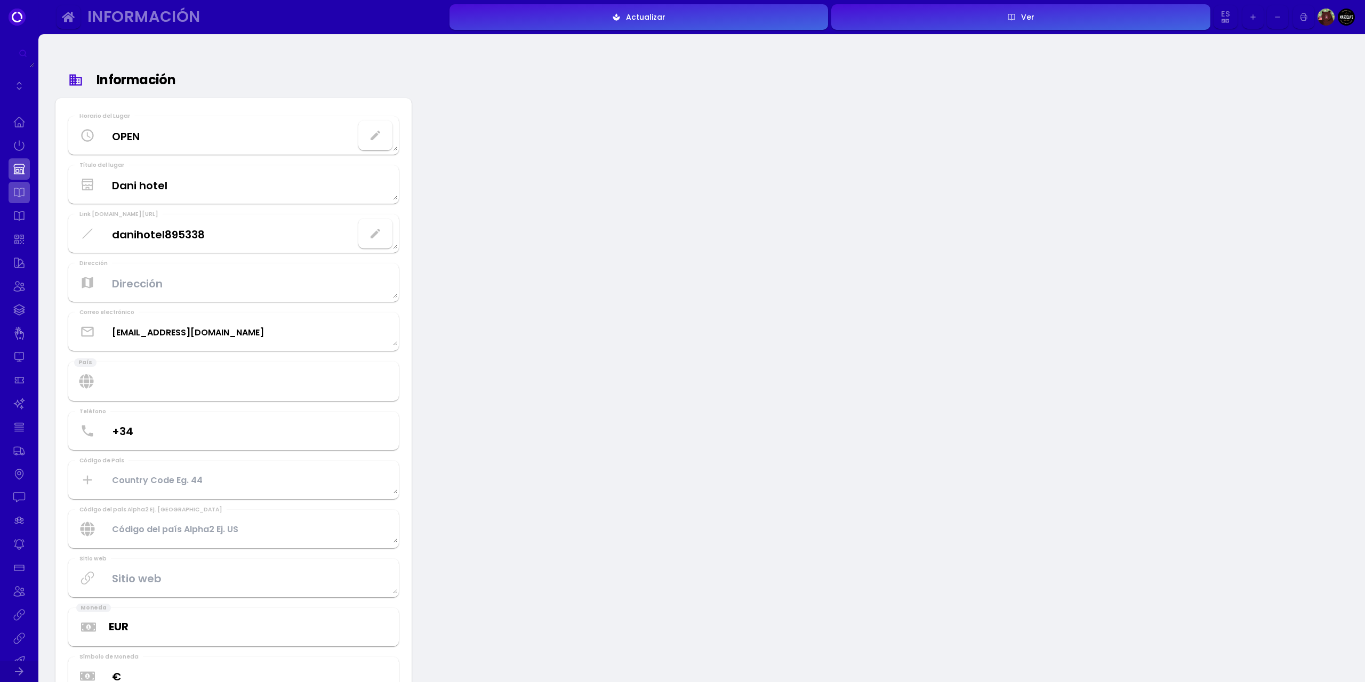
click at [15, 192] on link at bounding box center [19, 192] width 21 height 21
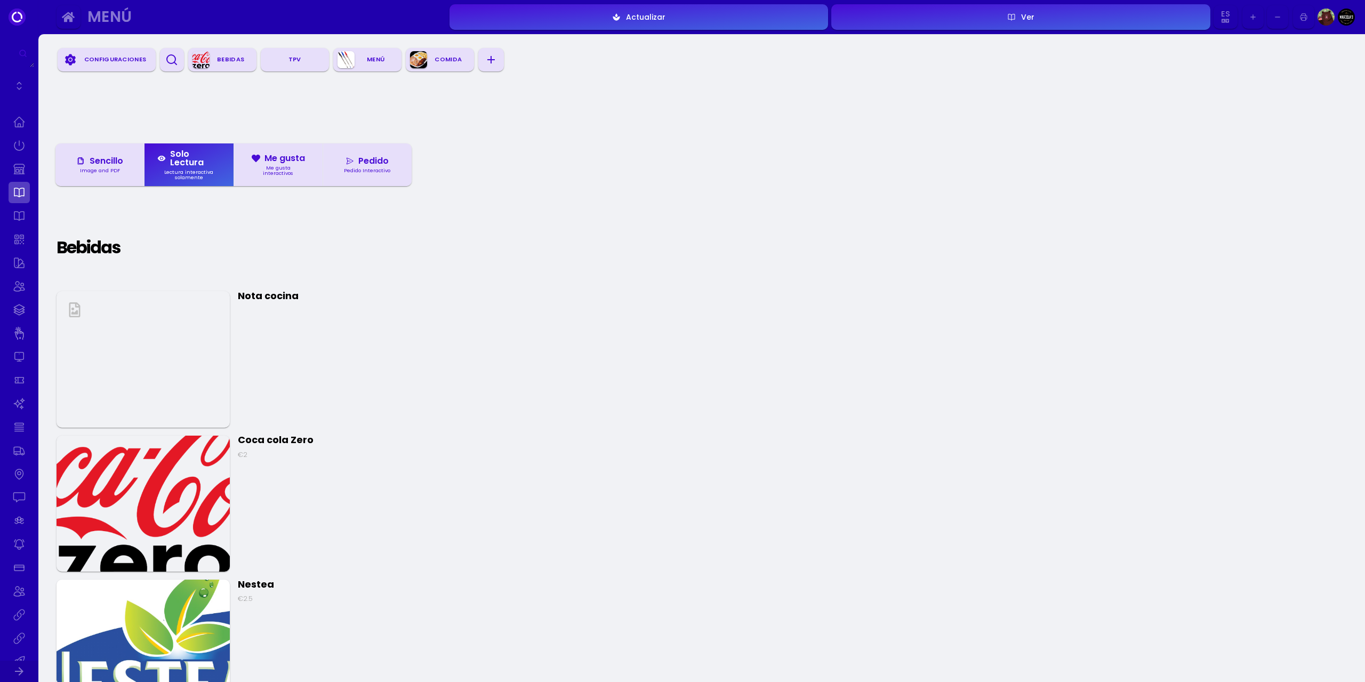
click at [111, 172] on div "Image and PDF" at bounding box center [100, 170] width 49 height 5
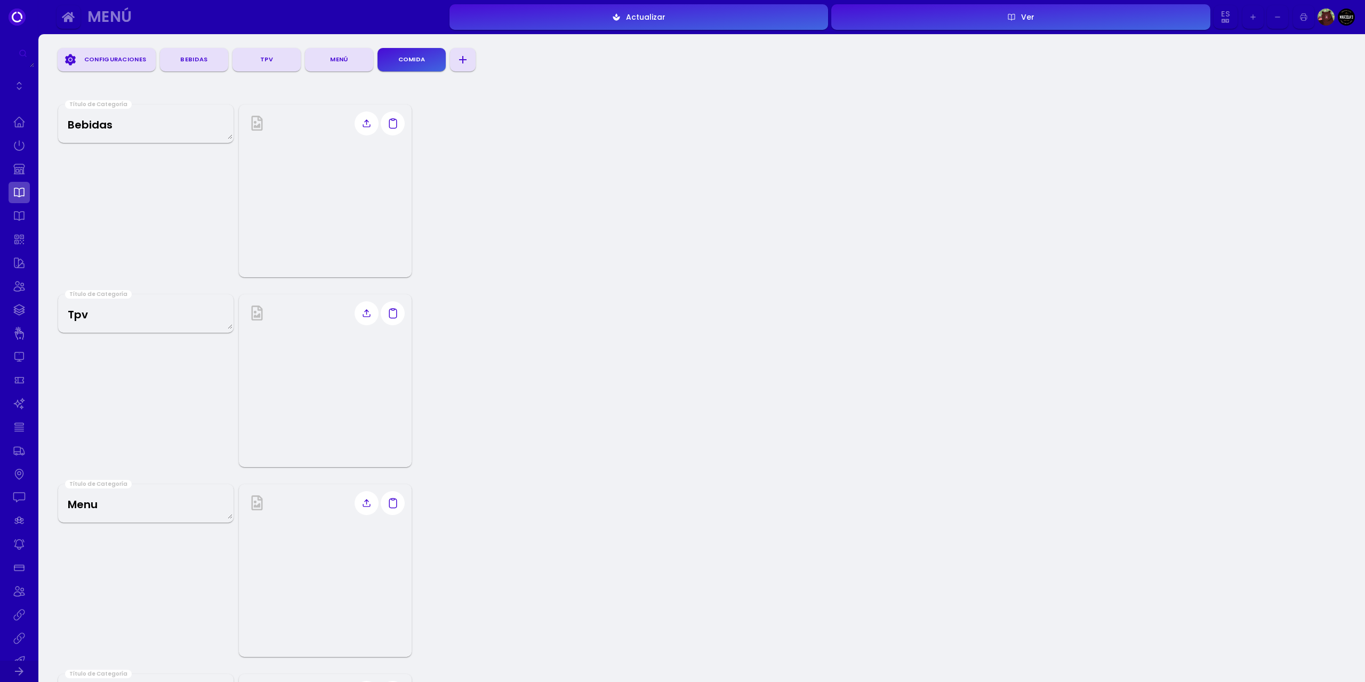
click at [614, 16] on icon "button" at bounding box center [616, 17] width 9 height 9
